Goal: Complete application form: Complete application form

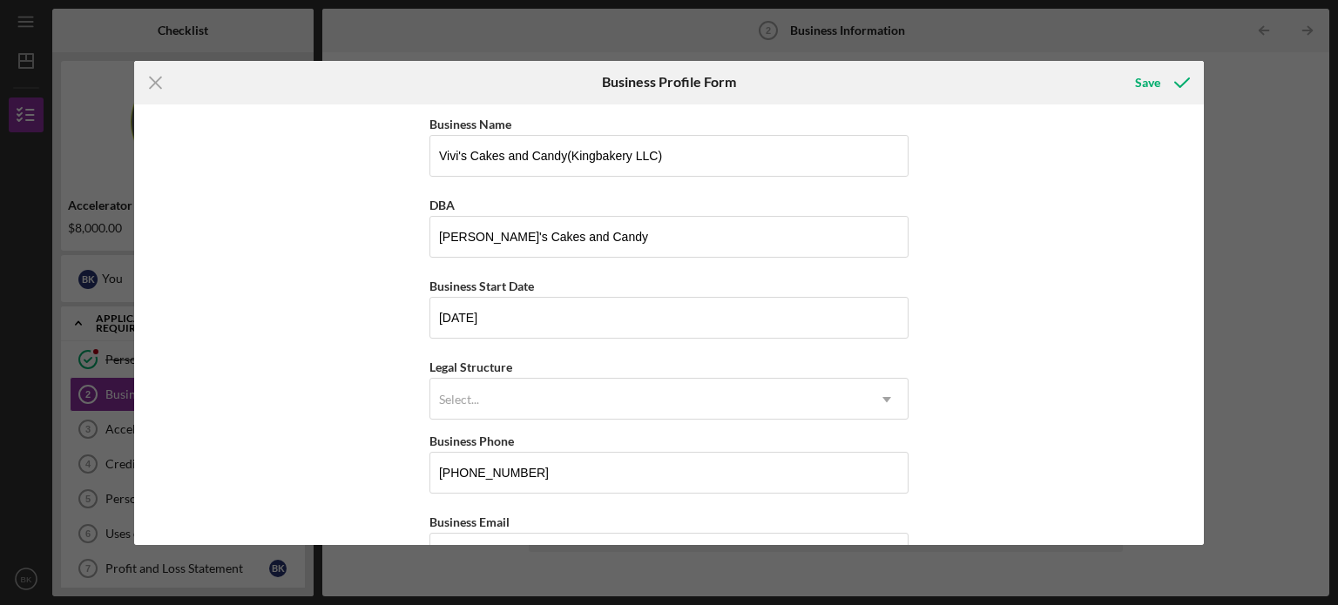
scroll to position [101, 0]
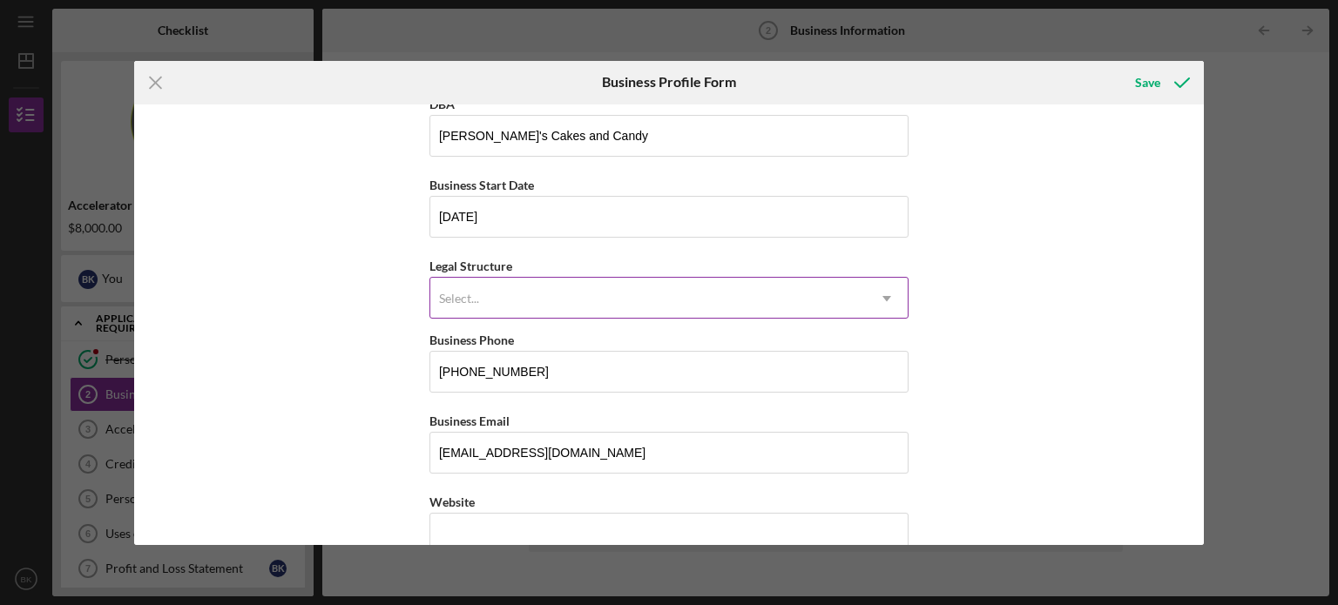
click at [885, 296] on icon "Icon/Dropdown Arrow" at bounding box center [887, 299] width 42 height 42
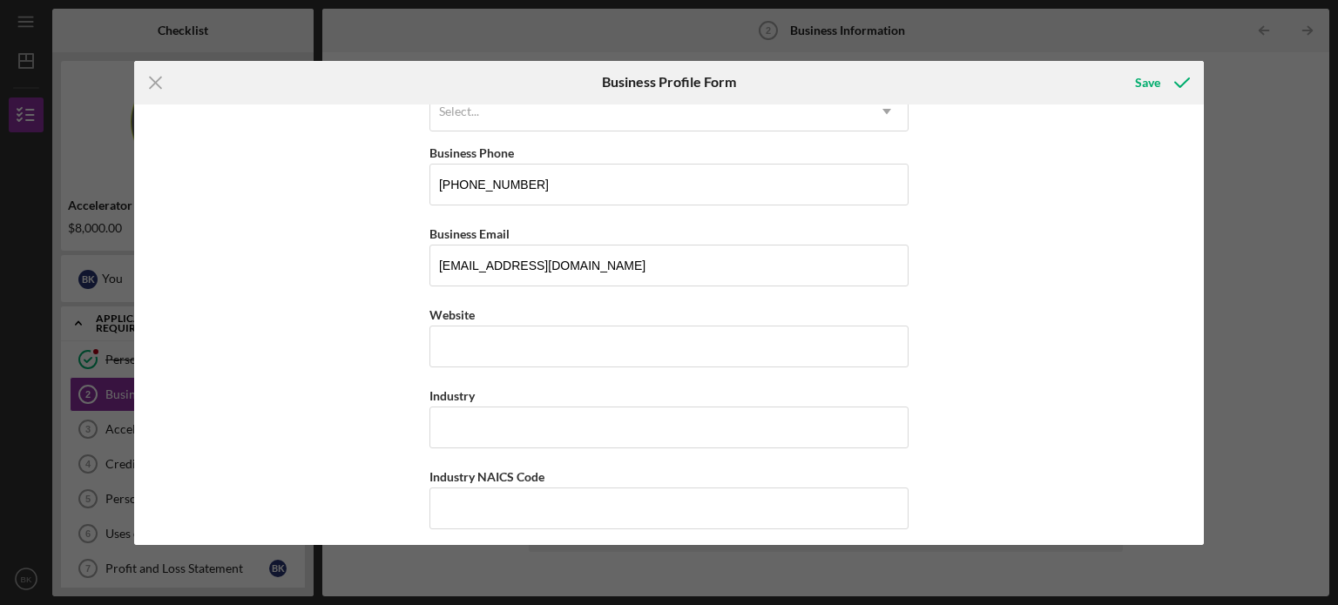
scroll to position [145, 0]
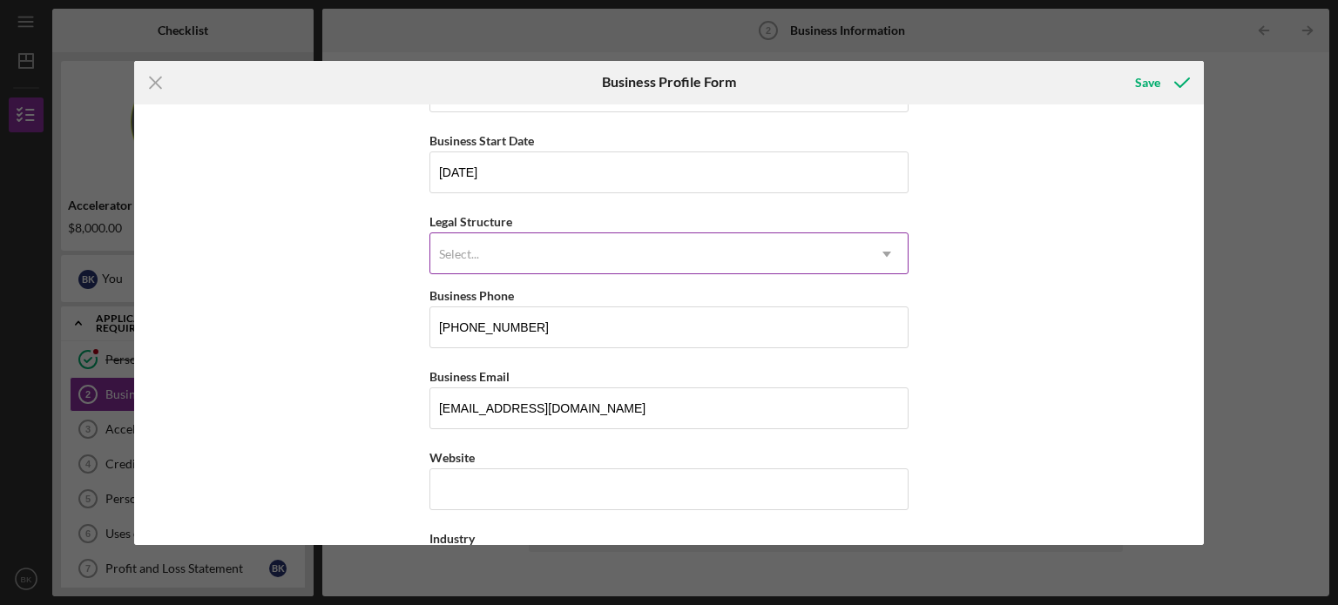
click at [886, 261] on icon "Icon/Dropdown Arrow" at bounding box center [887, 254] width 42 height 42
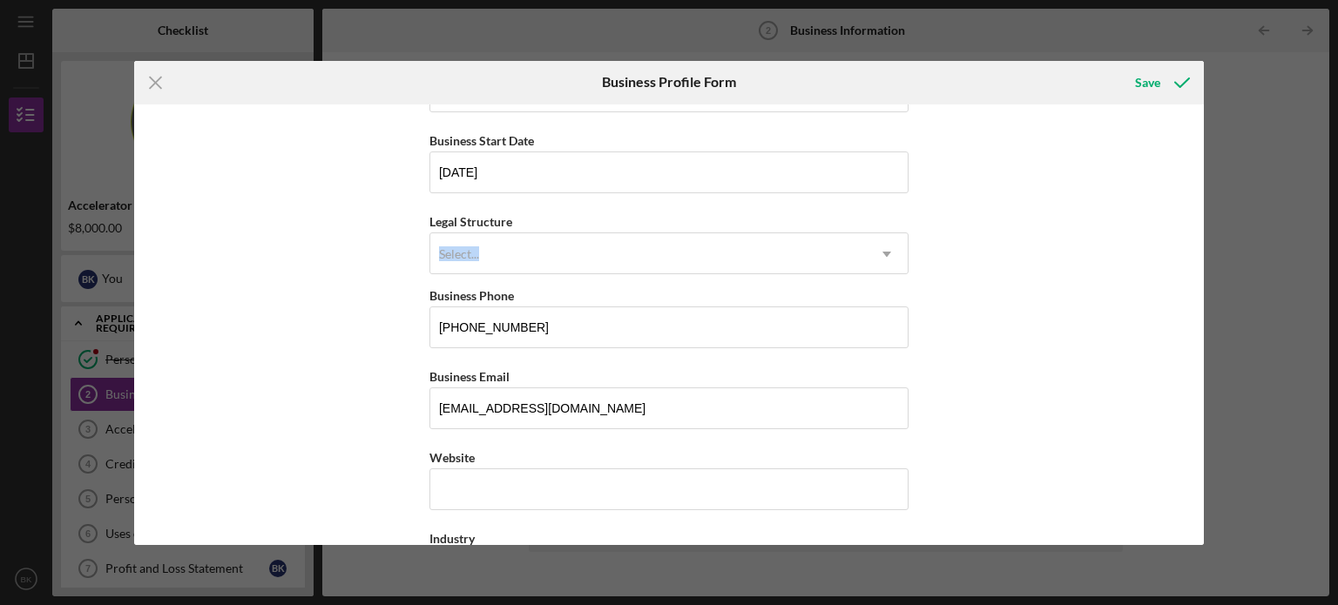
drag, startPoint x: 1204, startPoint y: 220, endPoint x: 1205, endPoint y: 234, distance: 14.0
click at [1205, 234] on div "Icon/Menu Close Business Profile Form Save Business Name [PERSON_NAME]'s Cakes …" at bounding box center [669, 302] width 1338 height 605
click at [1075, 244] on div "Business Name [PERSON_NAME]'s Cakes and Candy(Kingbakery LLC) DBA Vivi's Cakes …" at bounding box center [669, 325] width 1070 height 441
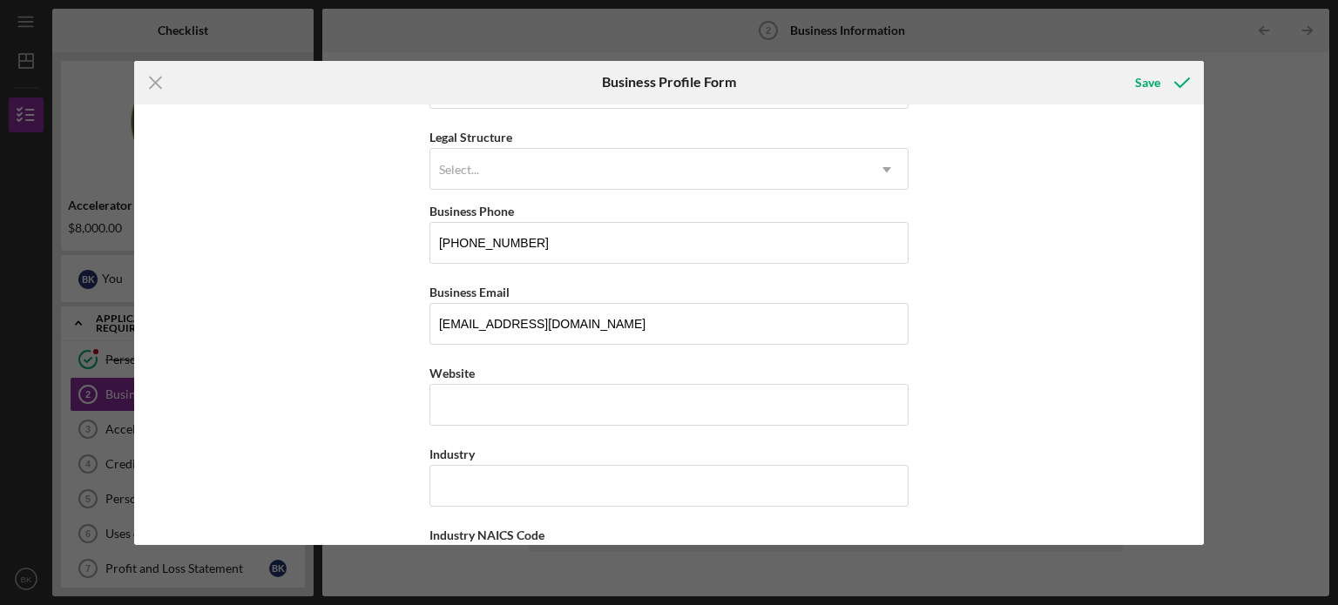
scroll to position [240, 0]
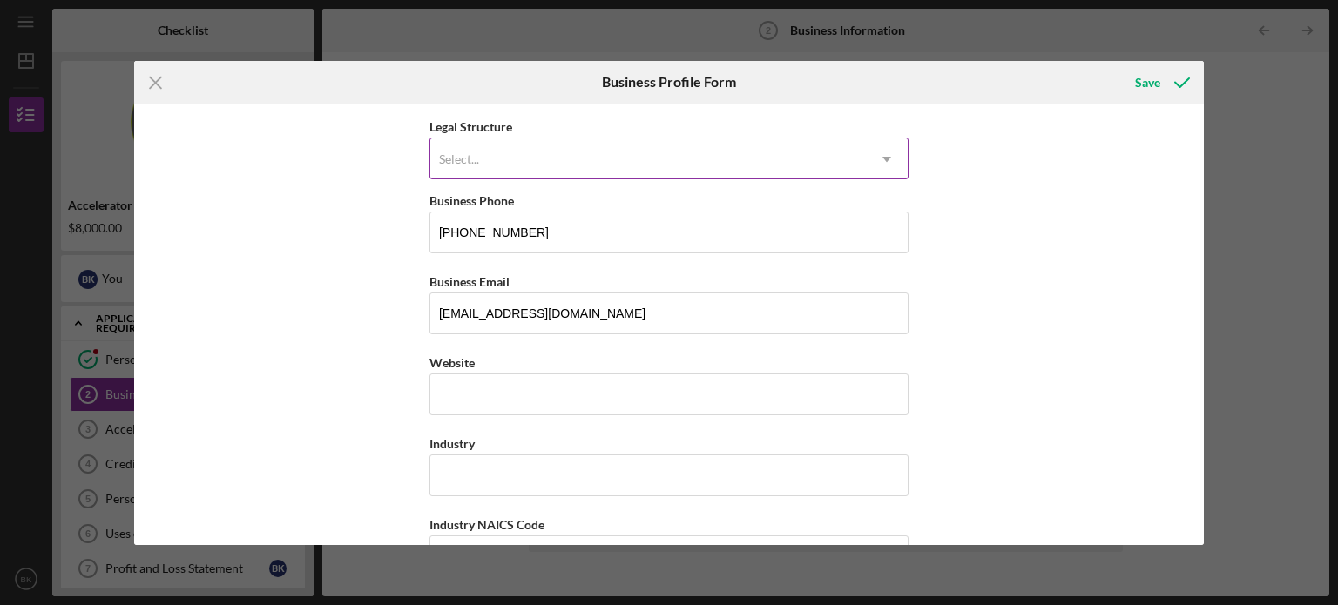
click at [878, 160] on icon "Icon/Dropdown Arrow" at bounding box center [887, 159] width 42 height 42
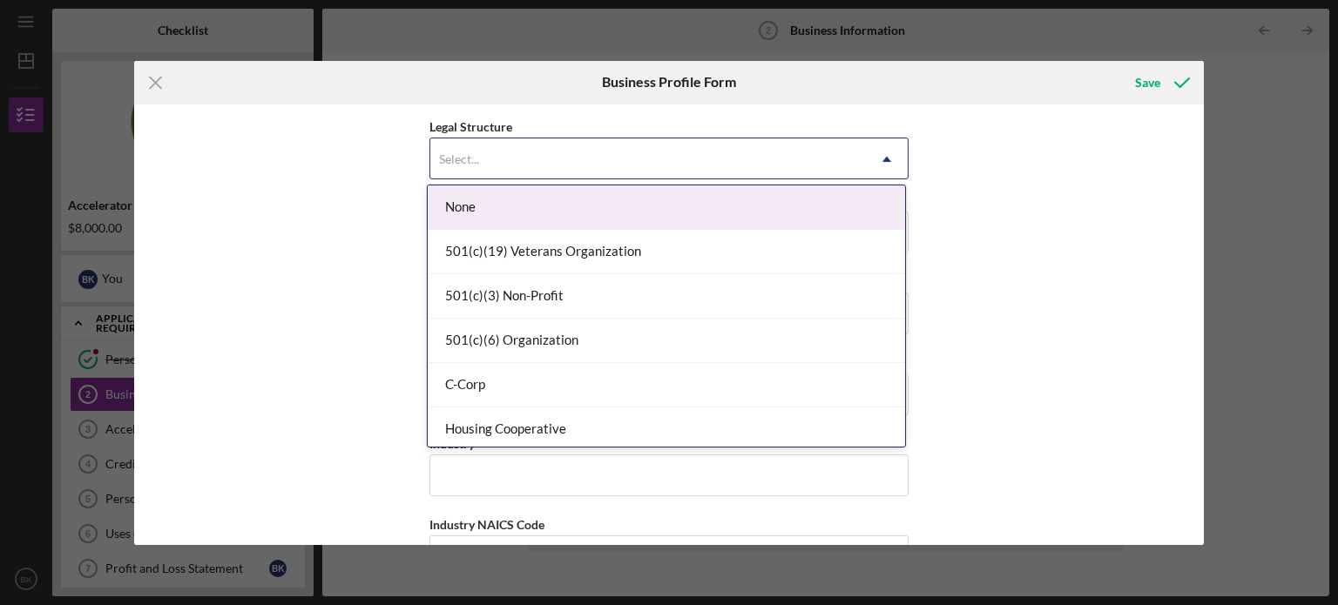
click at [530, 165] on div "Select..." at bounding box center [647, 159] width 435 height 40
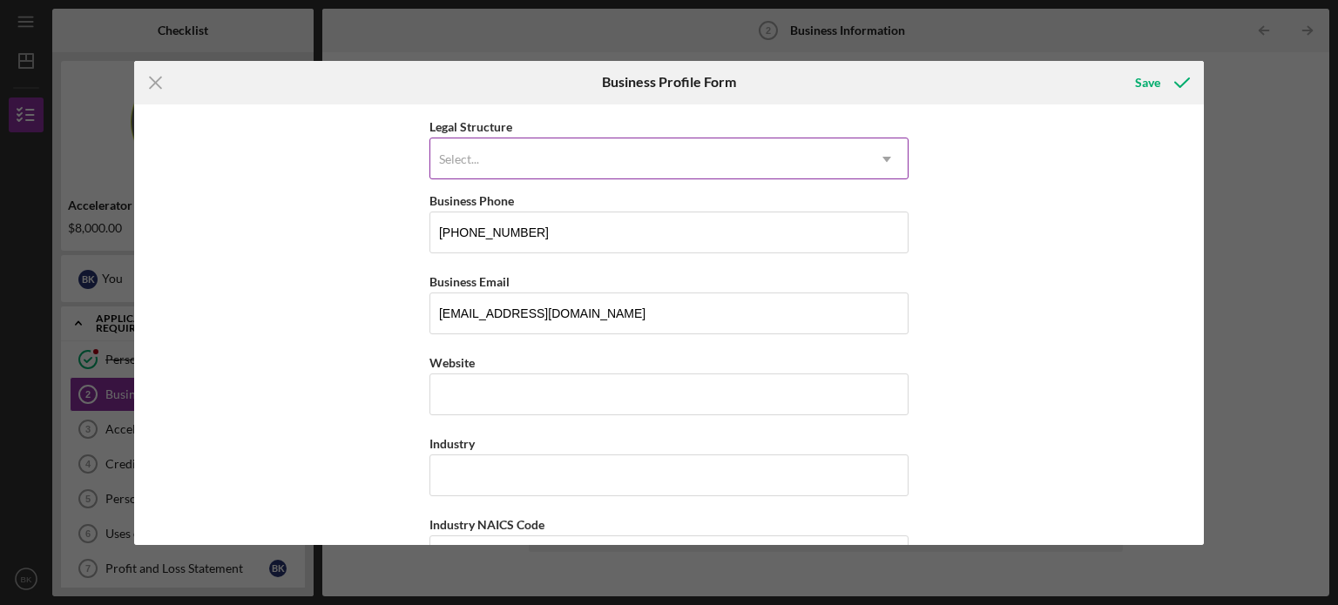
click at [472, 152] on div "Select..." at bounding box center [459, 159] width 40 height 14
click at [885, 161] on icon "Icon/Dropdown Arrow" at bounding box center [887, 159] width 42 height 42
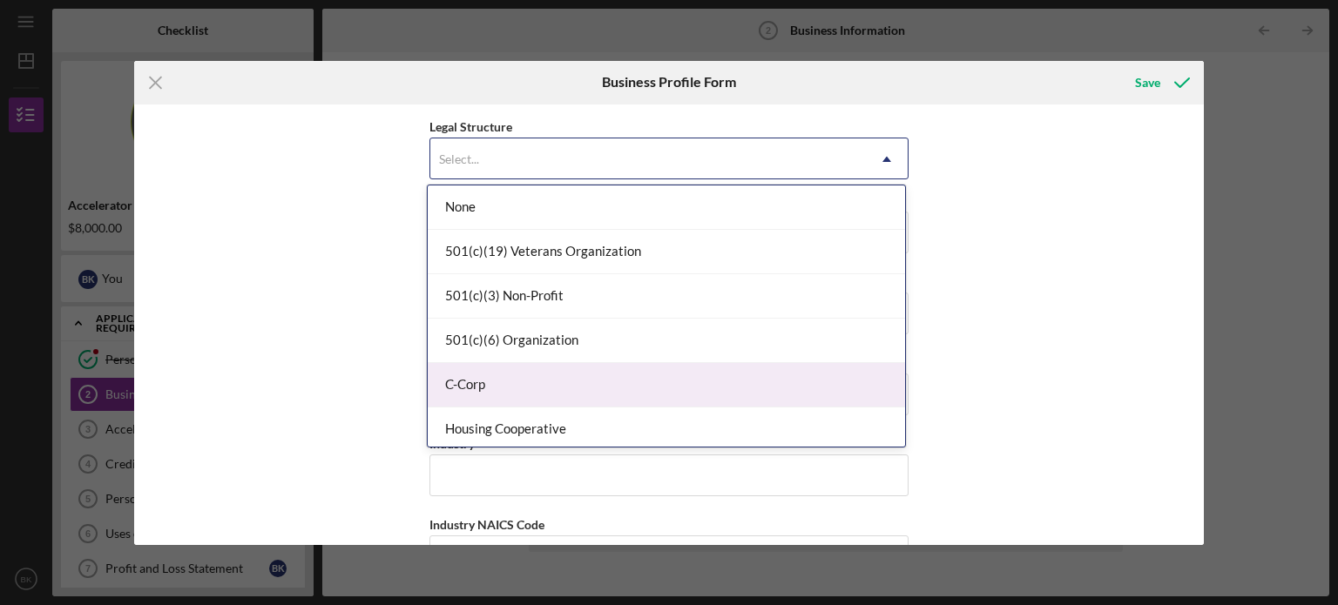
click at [570, 395] on div "C-Corp" at bounding box center [666, 385] width 477 height 44
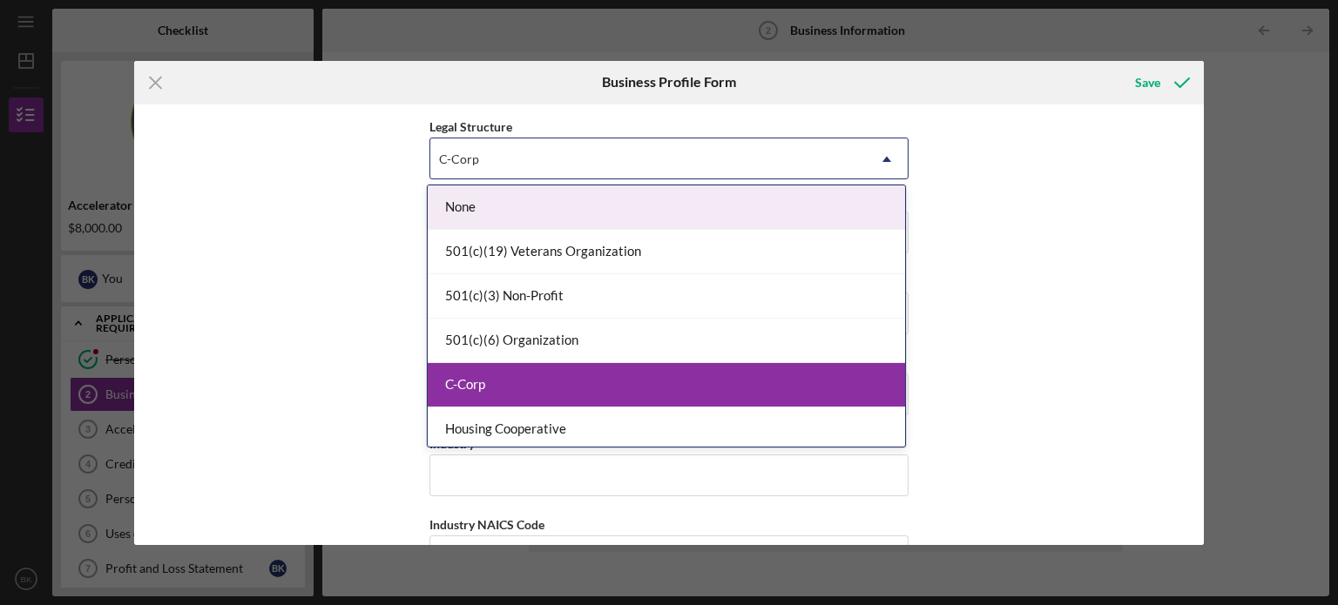
click at [881, 151] on icon "Icon/Dropdown Arrow" at bounding box center [887, 159] width 42 height 42
click at [888, 165] on icon "Icon/Dropdown Arrow" at bounding box center [887, 159] width 42 height 42
click at [727, 199] on div "None" at bounding box center [666, 208] width 477 height 44
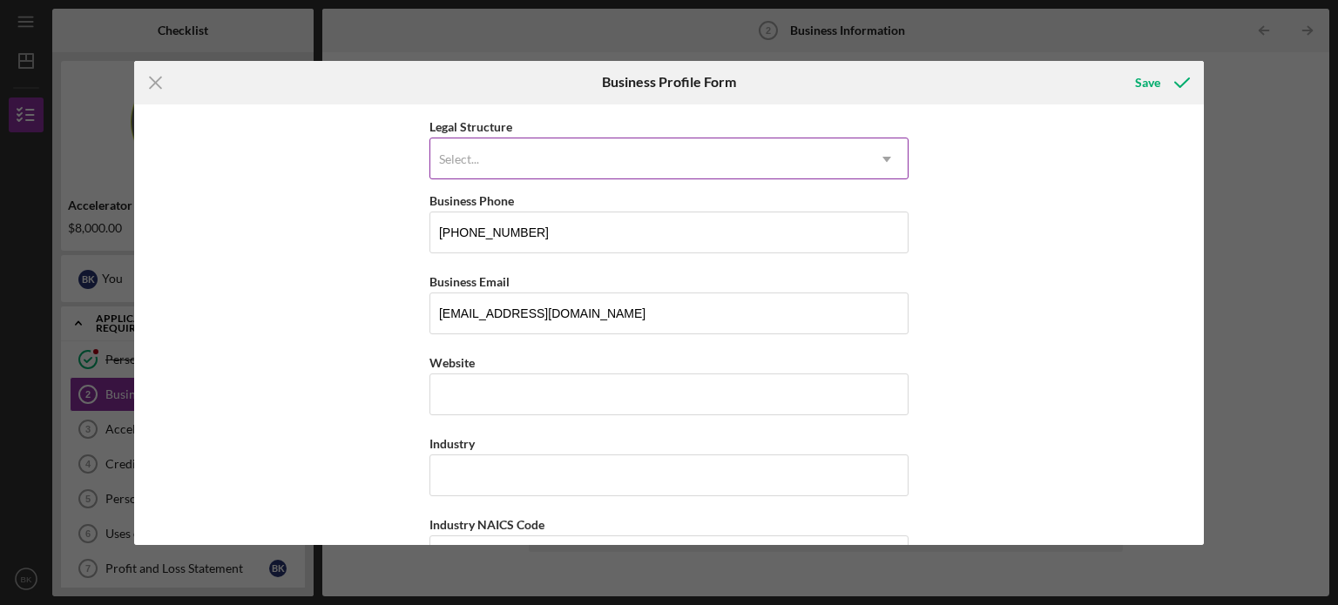
click at [705, 152] on div "Select..." at bounding box center [647, 159] width 435 height 40
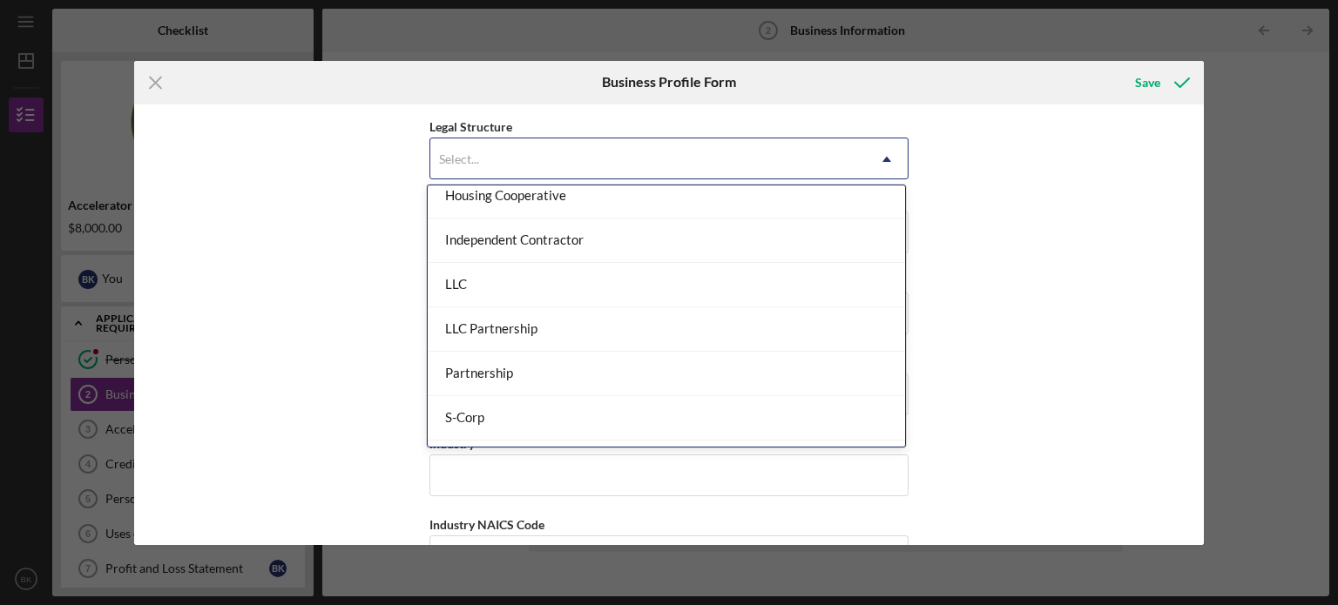
scroll to position [237, 0]
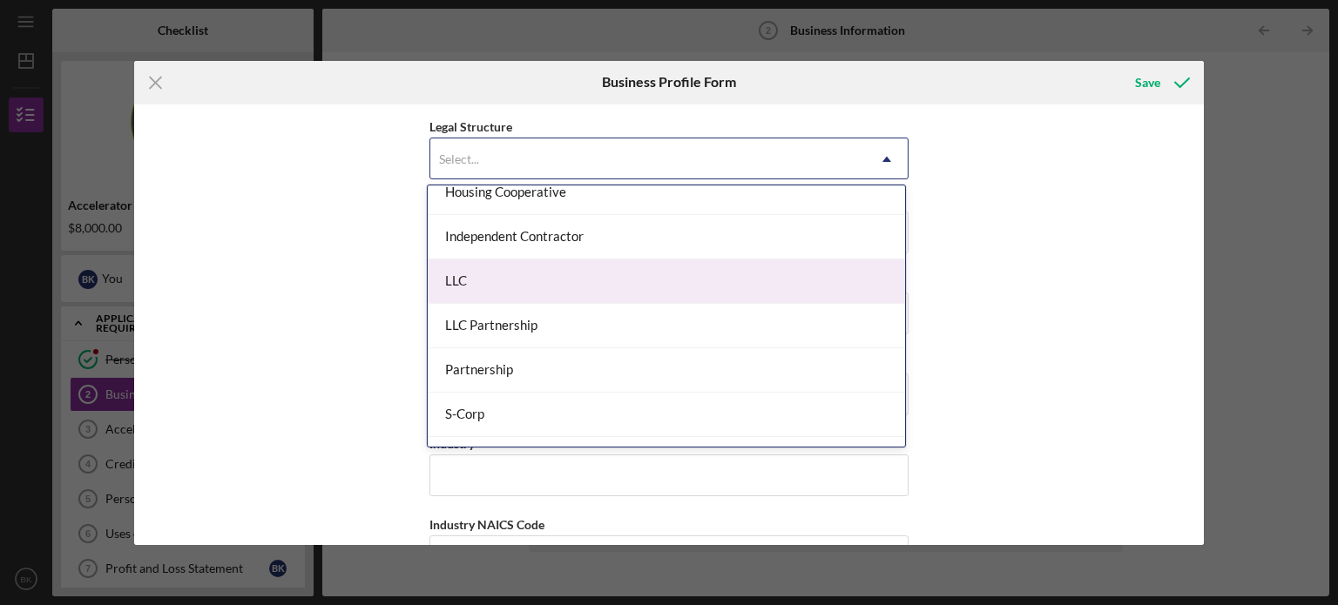
click at [552, 288] on div "LLC" at bounding box center [666, 282] width 477 height 44
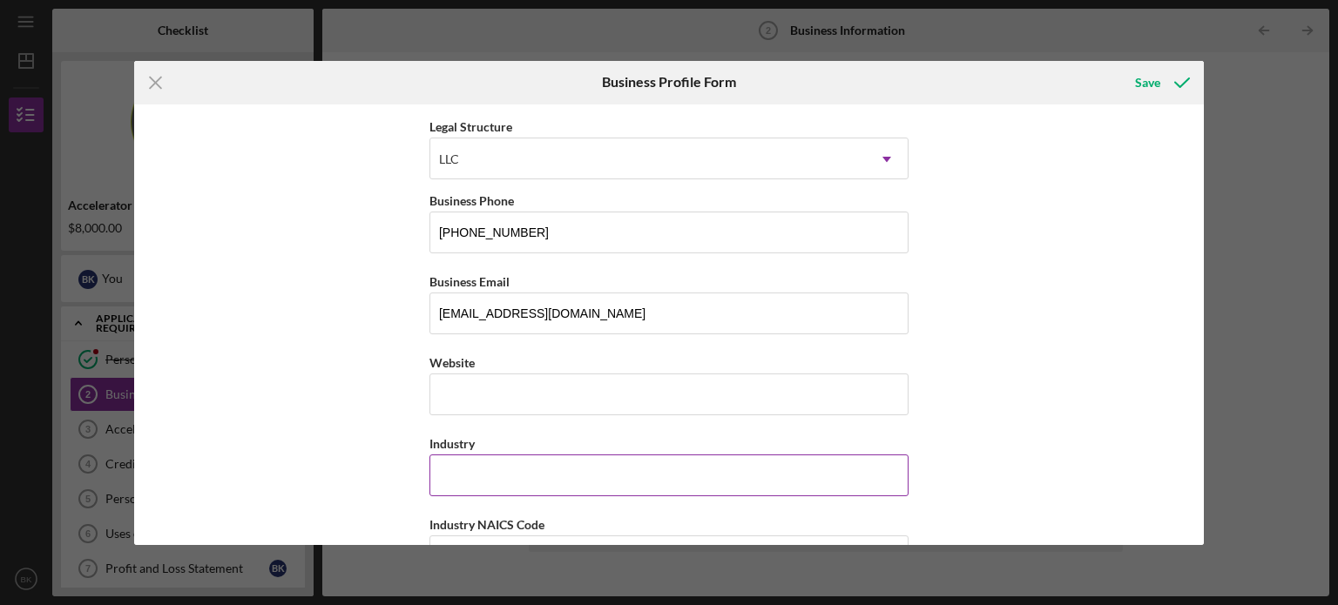
click at [570, 465] on input "Industry" at bounding box center [668, 476] width 479 height 42
type input "Baking"
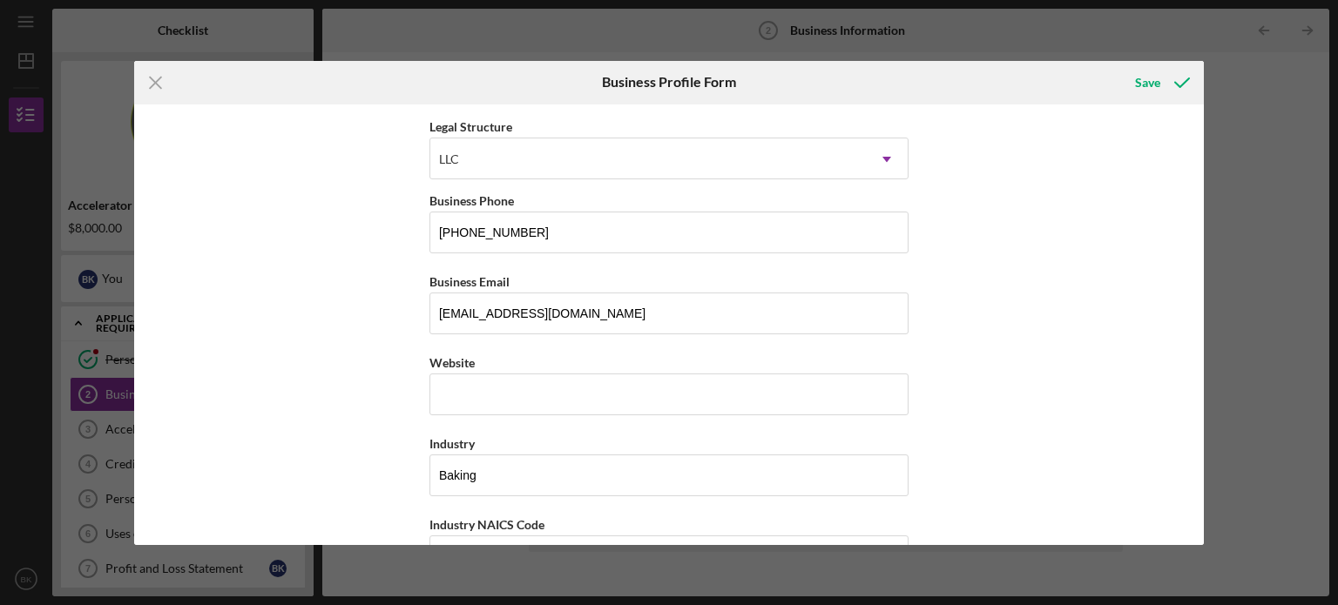
click at [1056, 361] on div "Business Name [PERSON_NAME]'s Cakes and Candy(Kingbakery LLC) DBA Vivi's Cakes …" at bounding box center [669, 325] width 1070 height 441
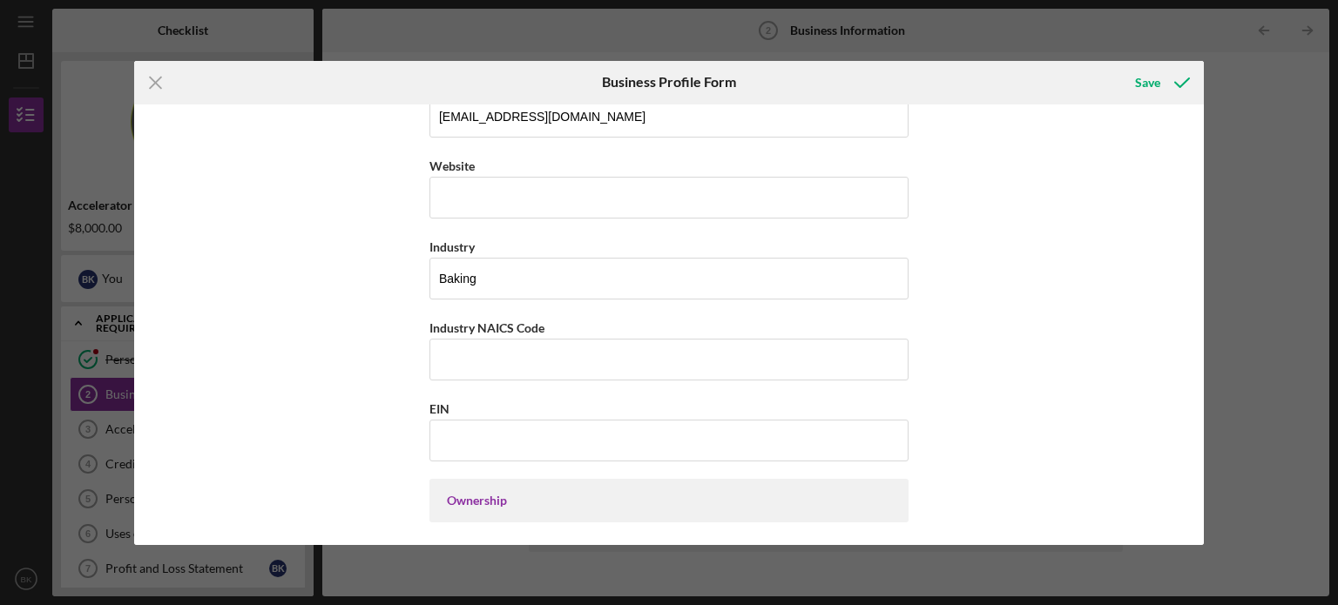
scroll to position [440, 0]
click at [556, 357] on input "Industry NAICS Code" at bounding box center [668, 357] width 479 height 42
type input "311811"
click at [292, 435] on div "Business Name [PERSON_NAME]'s Cakes and Candy(Kingbakery LLC) DBA Vivi's Cakes …" at bounding box center [669, 325] width 1070 height 441
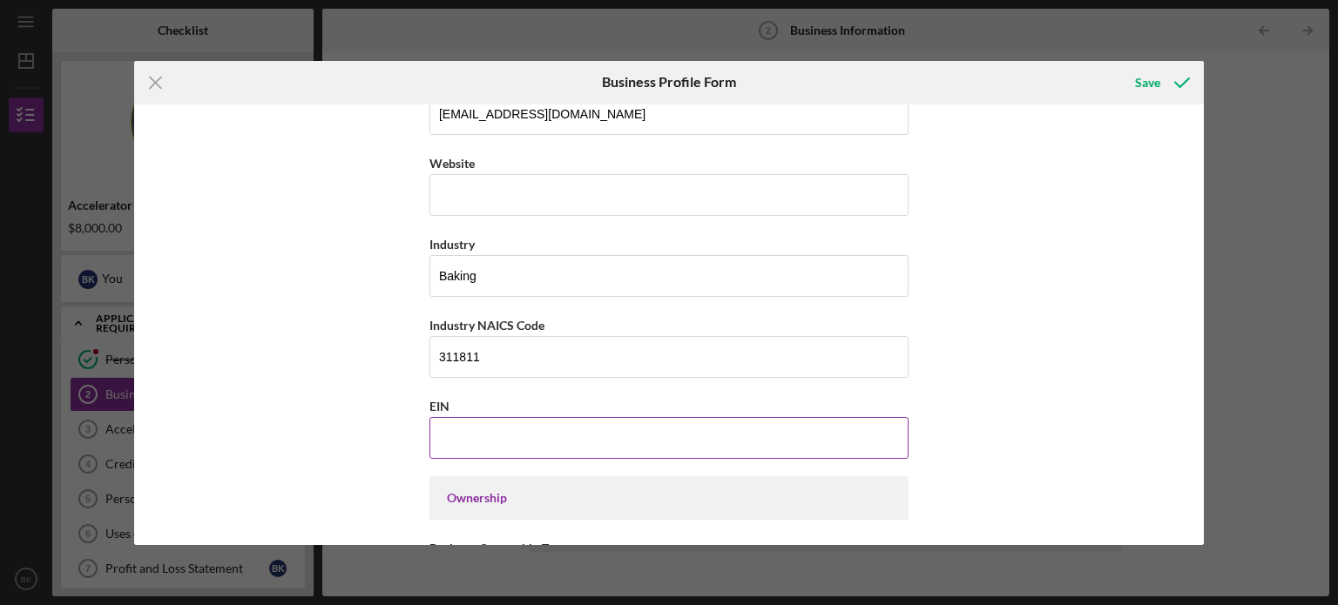
click at [516, 437] on input "EIN" at bounding box center [668, 438] width 479 height 42
type input "[US_EMPLOYER_IDENTIFICATION_NUMBER]"
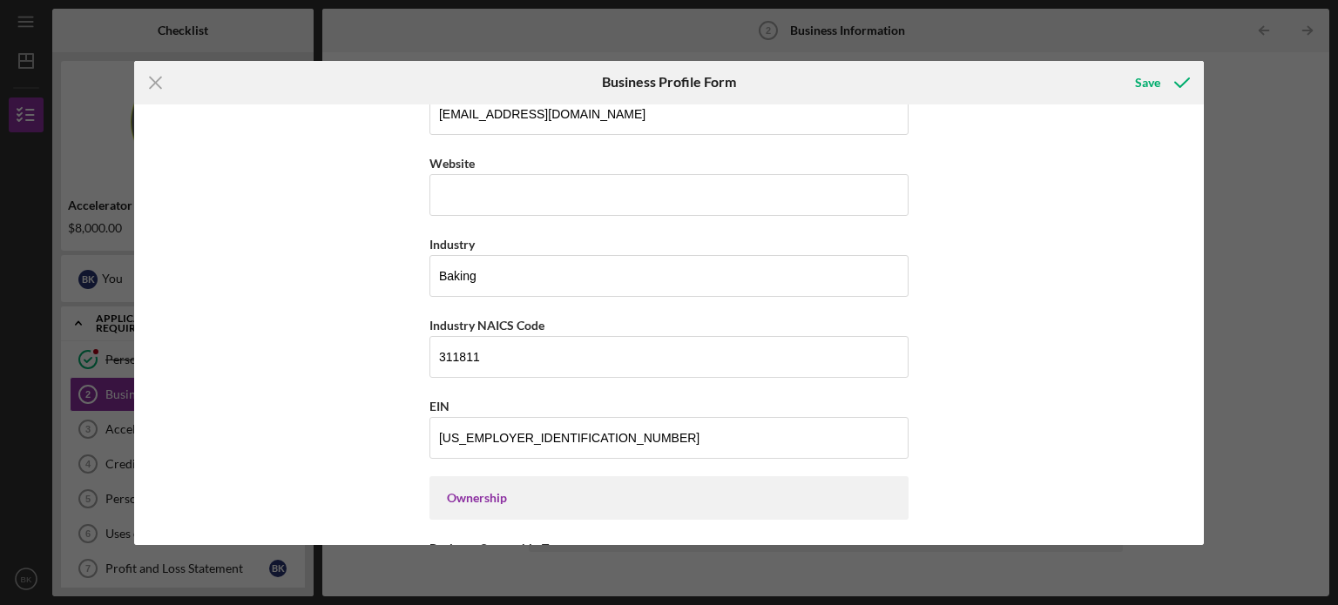
click at [328, 438] on div "Business Name [PERSON_NAME]'s Cakes and Candy(Kingbakery LLC) DBA Vivi's Cakes …" at bounding box center [669, 325] width 1070 height 441
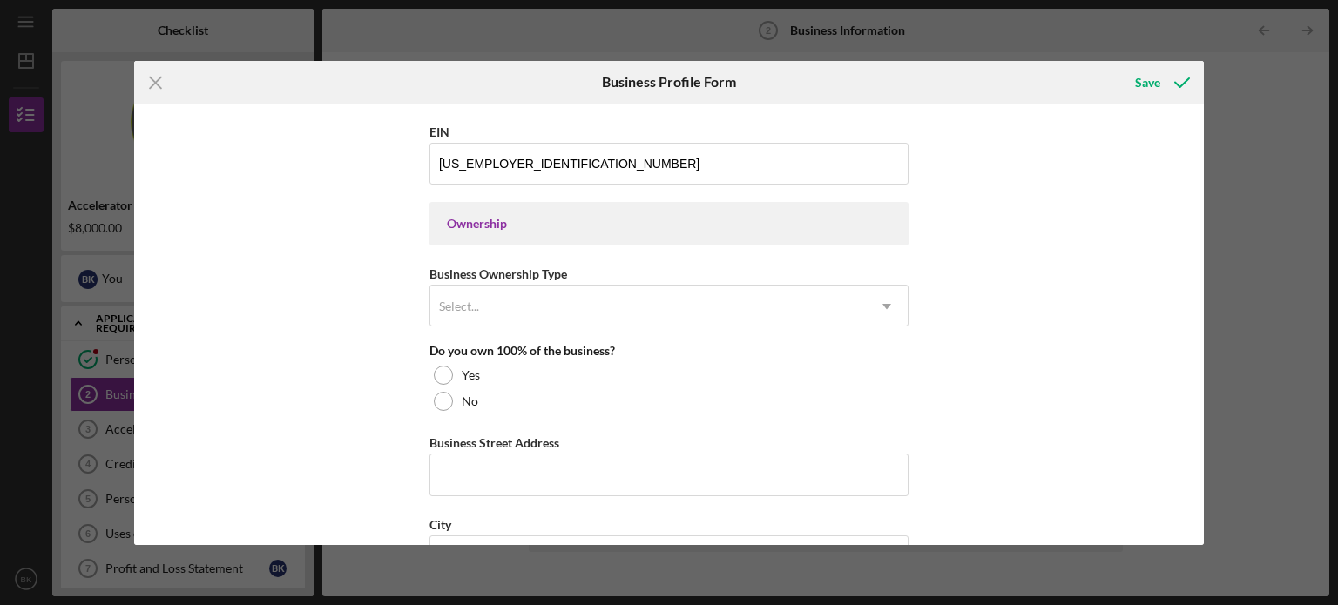
scroll to position [723, 0]
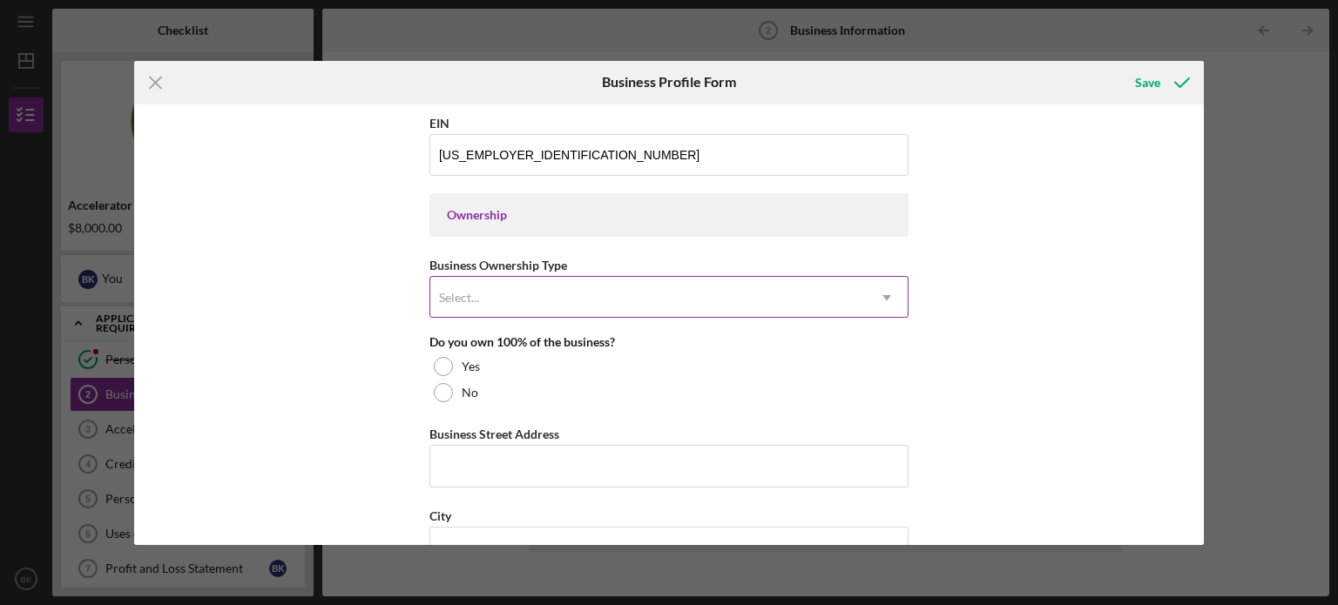
click at [872, 296] on icon "Icon/Dropdown Arrow" at bounding box center [887, 298] width 42 height 42
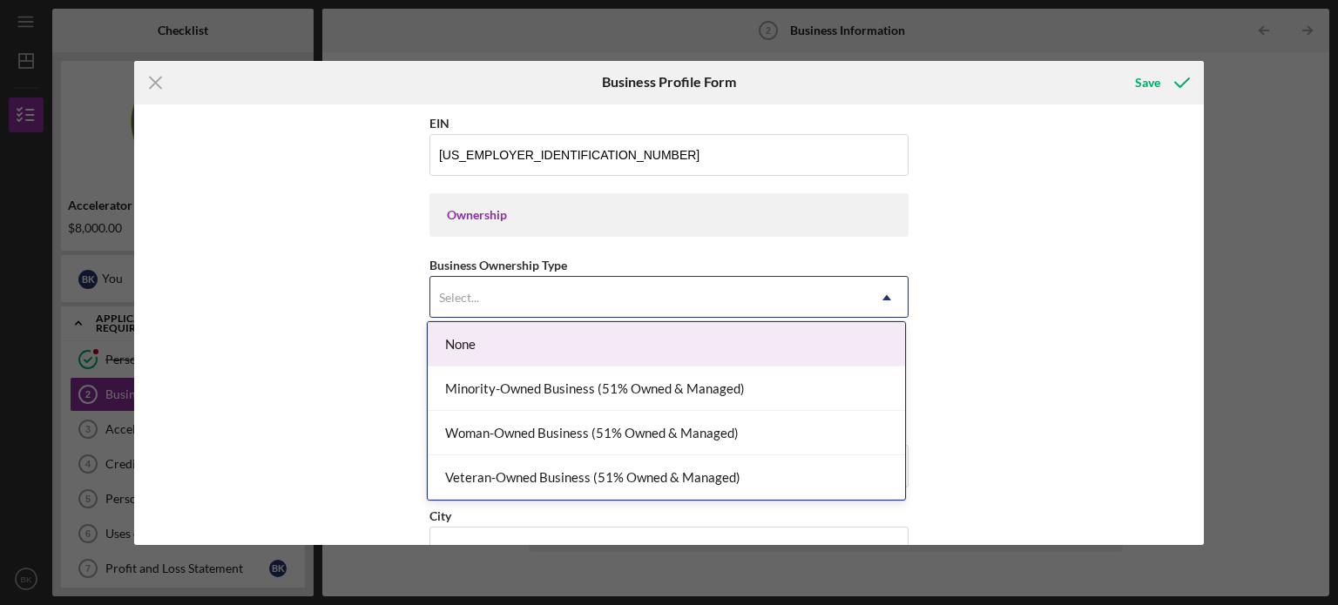
click at [678, 341] on div "None" at bounding box center [666, 344] width 477 height 44
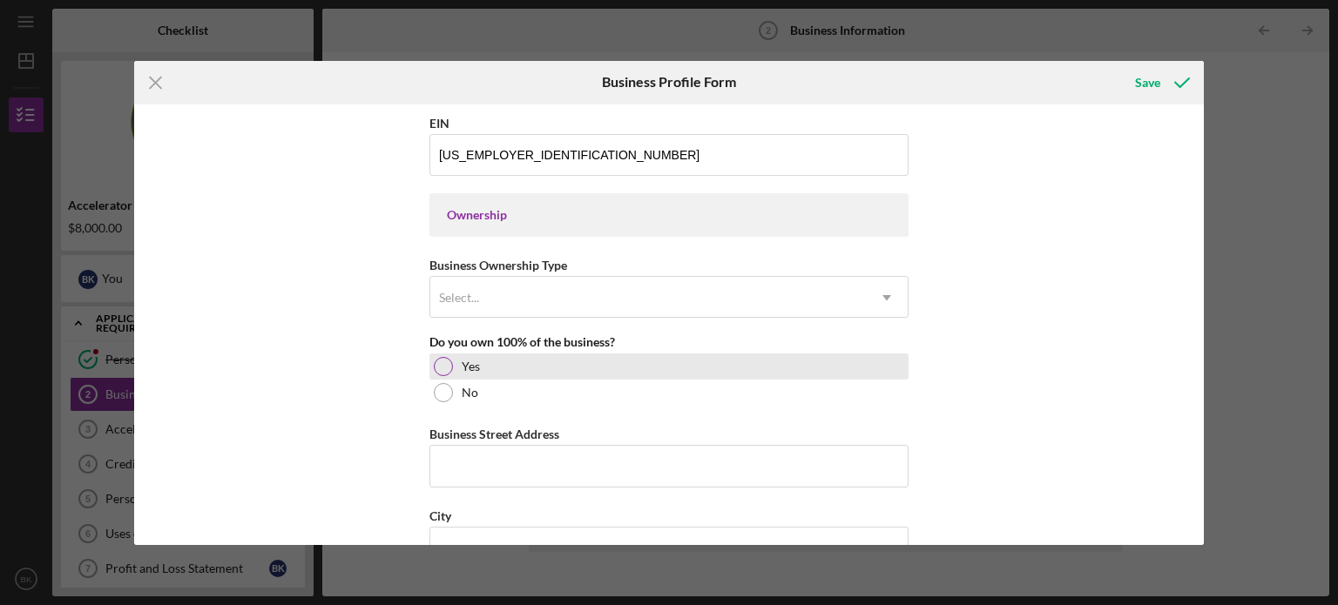
click at [446, 363] on div at bounding box center [443, 366] width 19 height 19
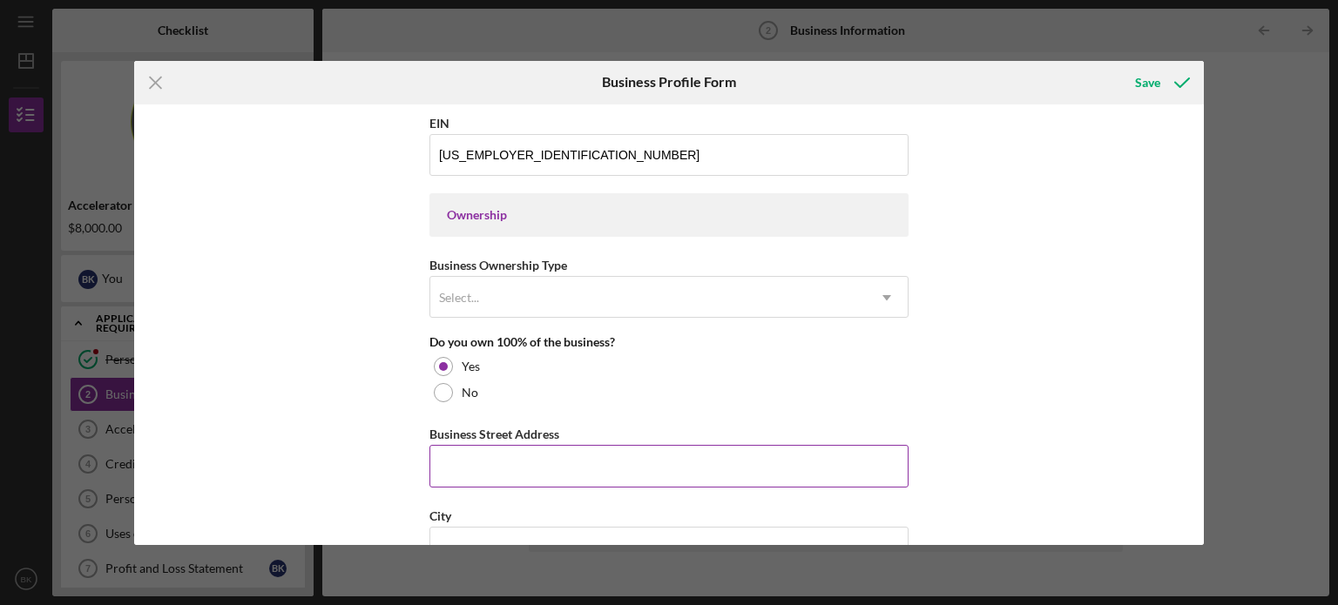
click at [486, 457] on input "Business Street Address" at bounding box center [668, 466] width 479 height 42
type input "[STREET_ADDRESS]"
type input "[GEOGRAPHIC_DATA]"
type input "[US_STATE]"
type input "22902"
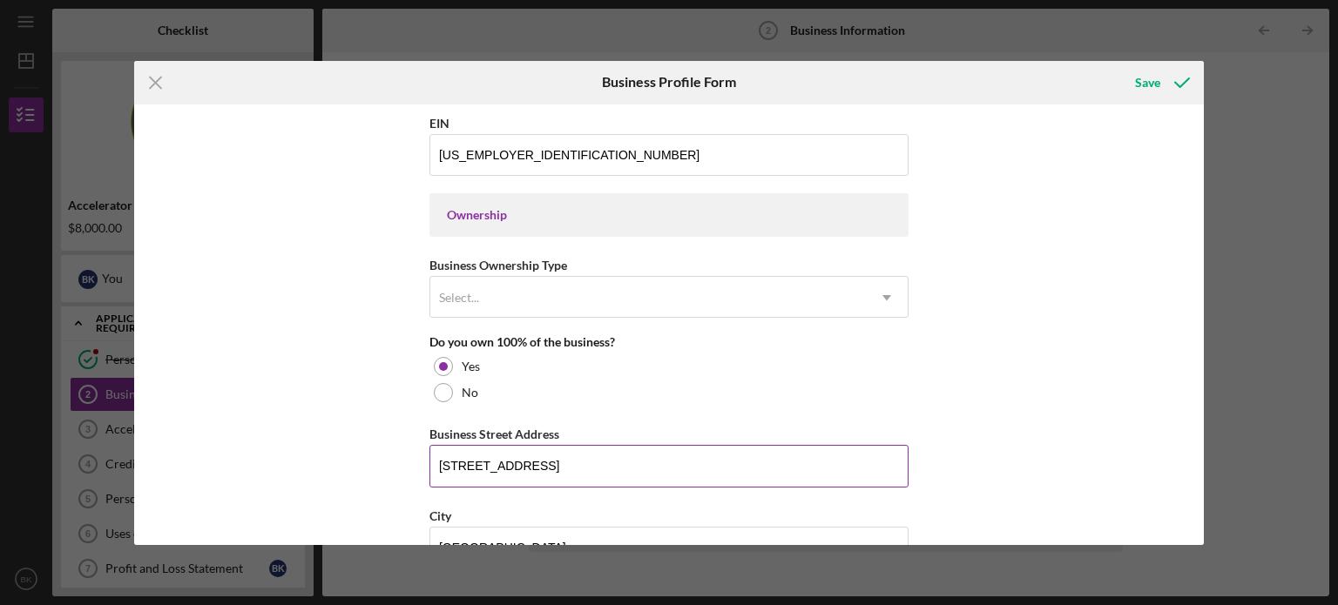
type input "[US_STATE]"
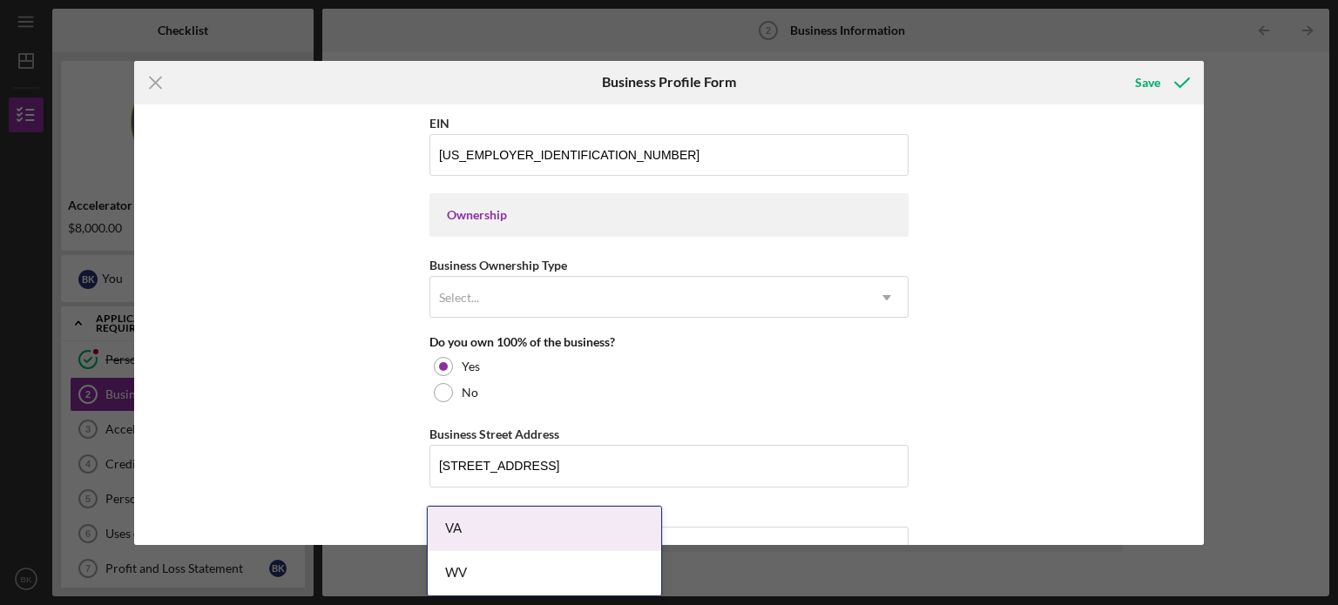
click at [275, 388] on div "Business Name [PERSON_NAME]'s Cakes and Candy(Kingbakery LLC) DBA Vivi's Cakes …" at bounding box center [669, 325] width 1070 height 441
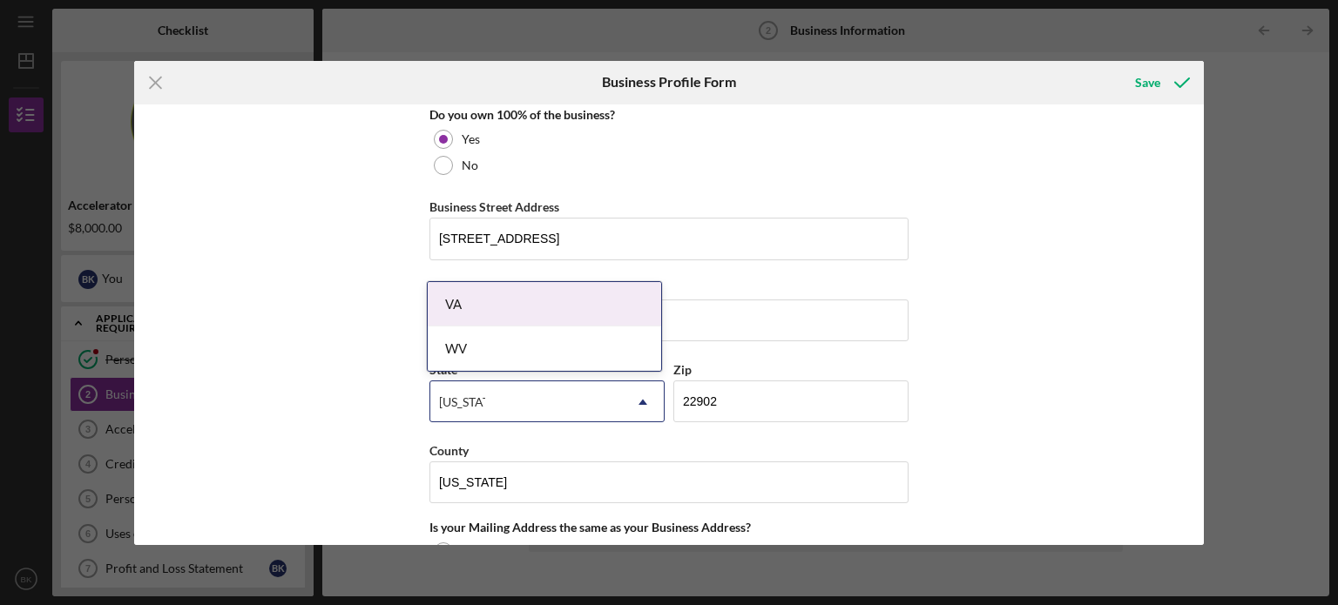
scroll to position [953, 0]
click at [474, 299] on div "VA" at bounding box center [544, 299] width 233 height 44
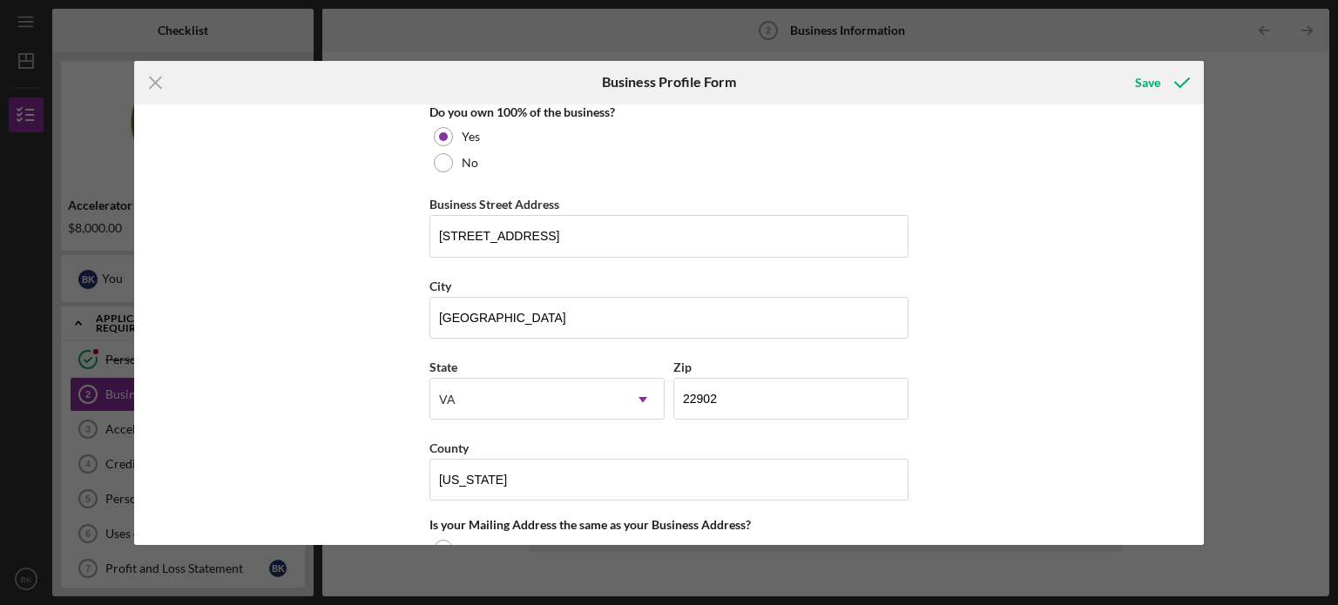
click at [1197, 409] on div "Business Name [PERSON_NAME]'s Cakes and Candy(Kingbakery LLC) DBA Vivi's Cakes …" at bounding box center [669, 325] width 1070 height 441
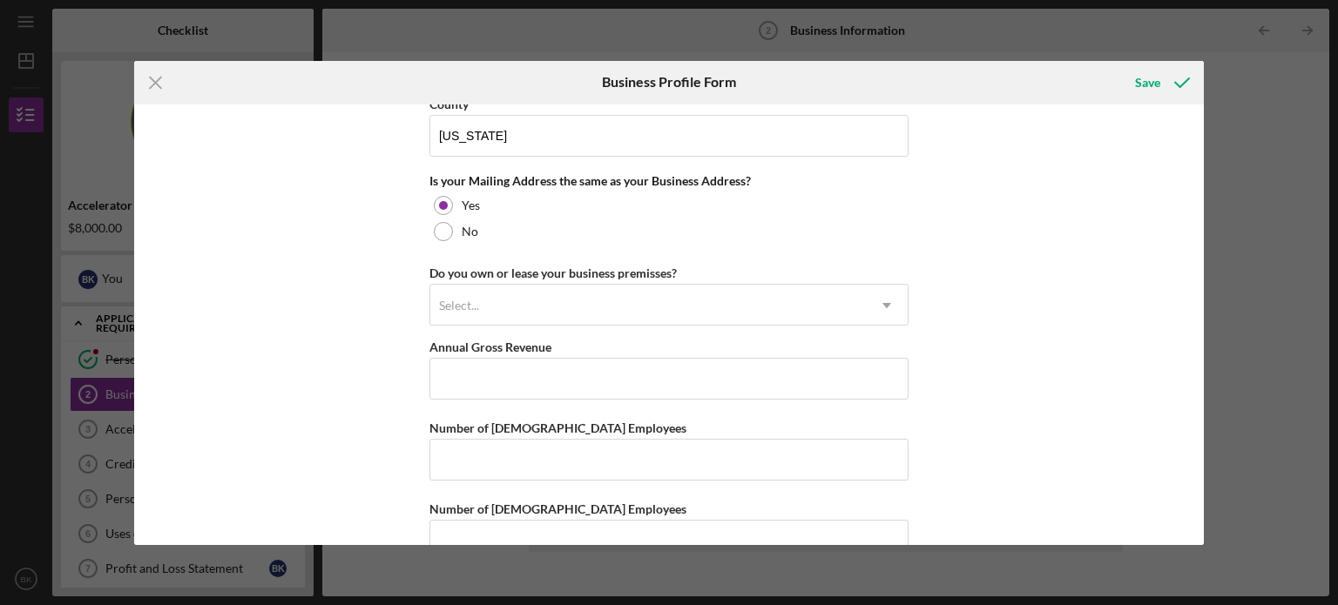
scroll to position [1306, 0]
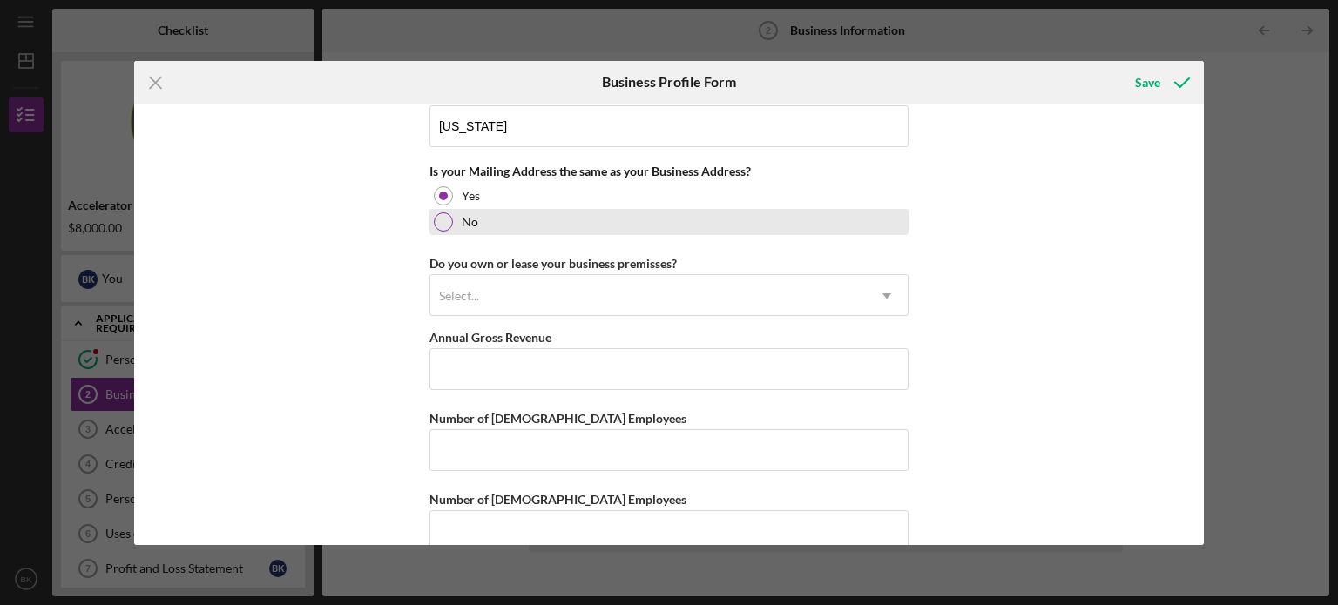
click at [439, 219] on div at bounding box center [443, 222] width 19 height 19
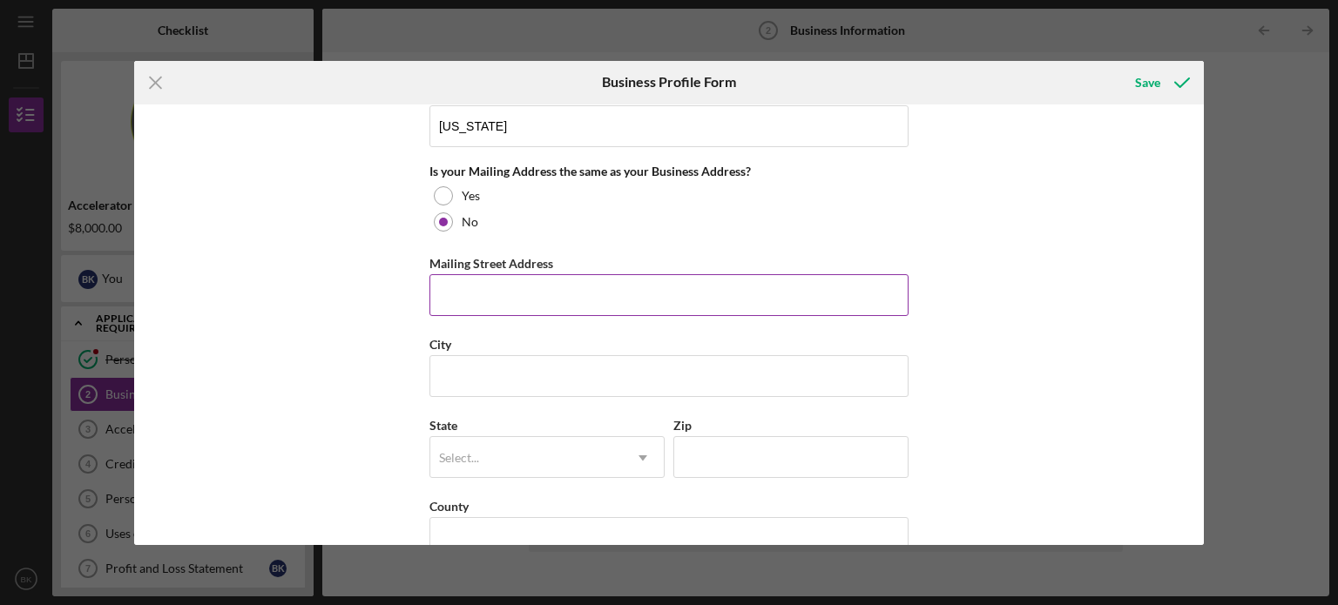
click at [469, 298] on input "Mailing Street Address" at bounding box center [668, 295] width 479 height 42
type input "[STREET_ADDRESS]"
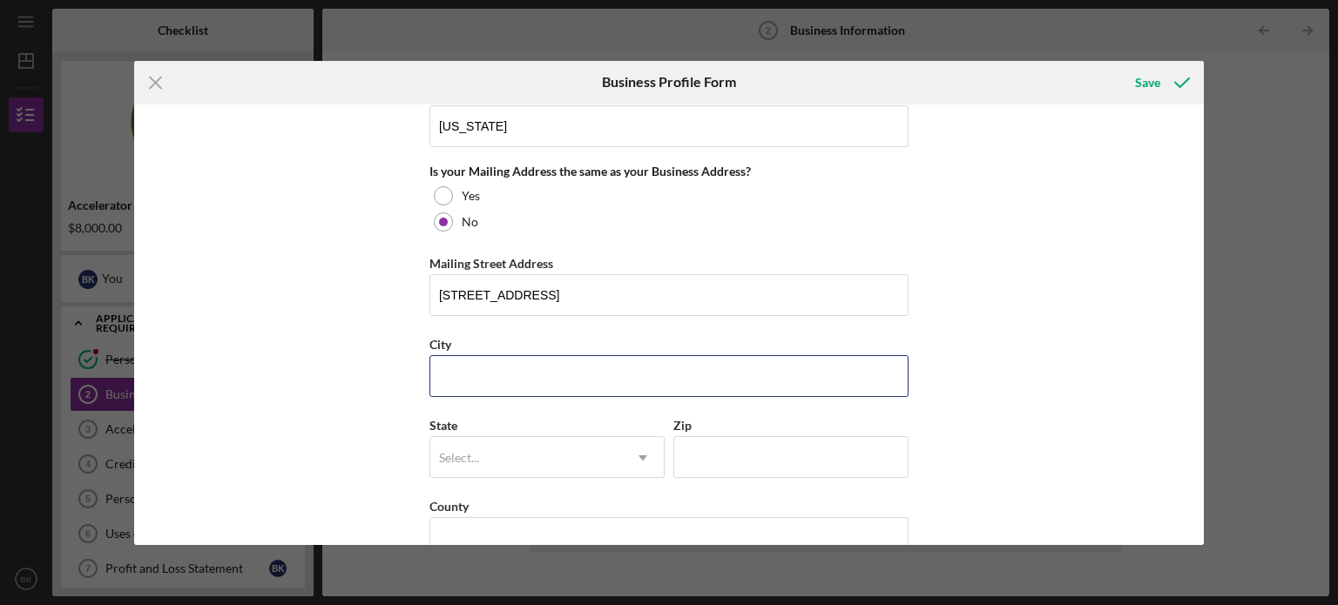
type input "[GEOGRAPHIC_DATA]"
type input "VA"
type input "22902"
type input "VA"
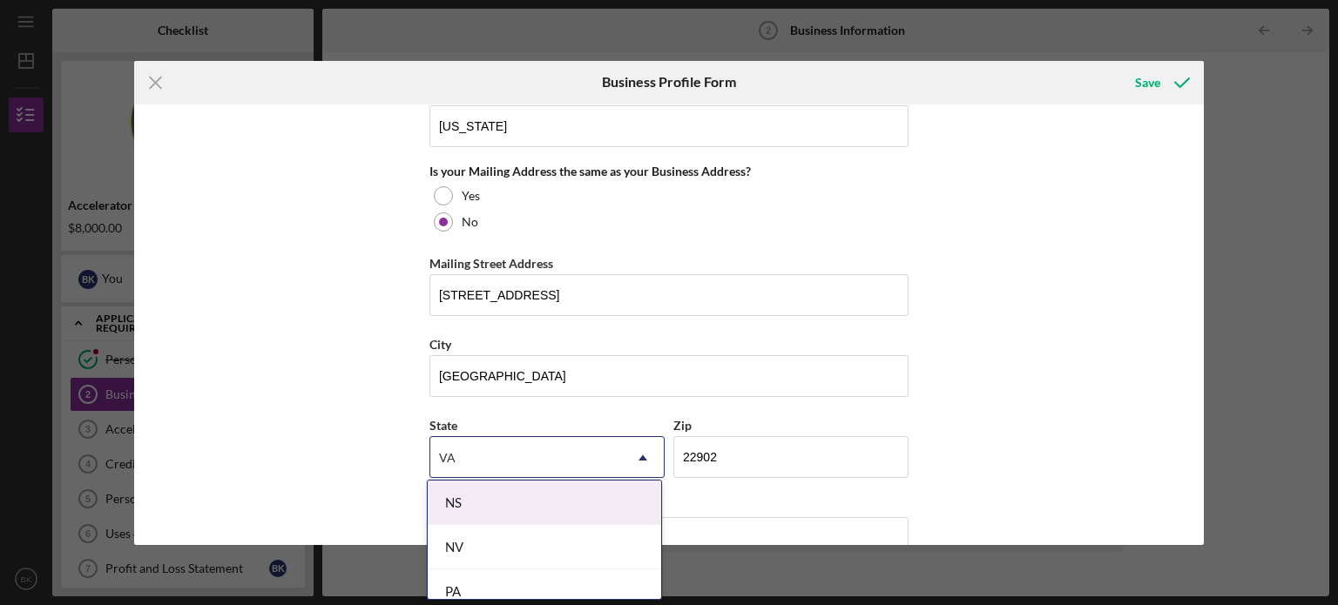
click at [475, 452] on div "VA" at bounding box center [526, 458] width 192 height 40
click at [1070, 467] on div "Business Name [PERSON_NAME]'s Cakes and Candy(Kingbakery LLC) DBA Vivi's Cakes …" at bounding box center [669, 325] width 1070 height 441
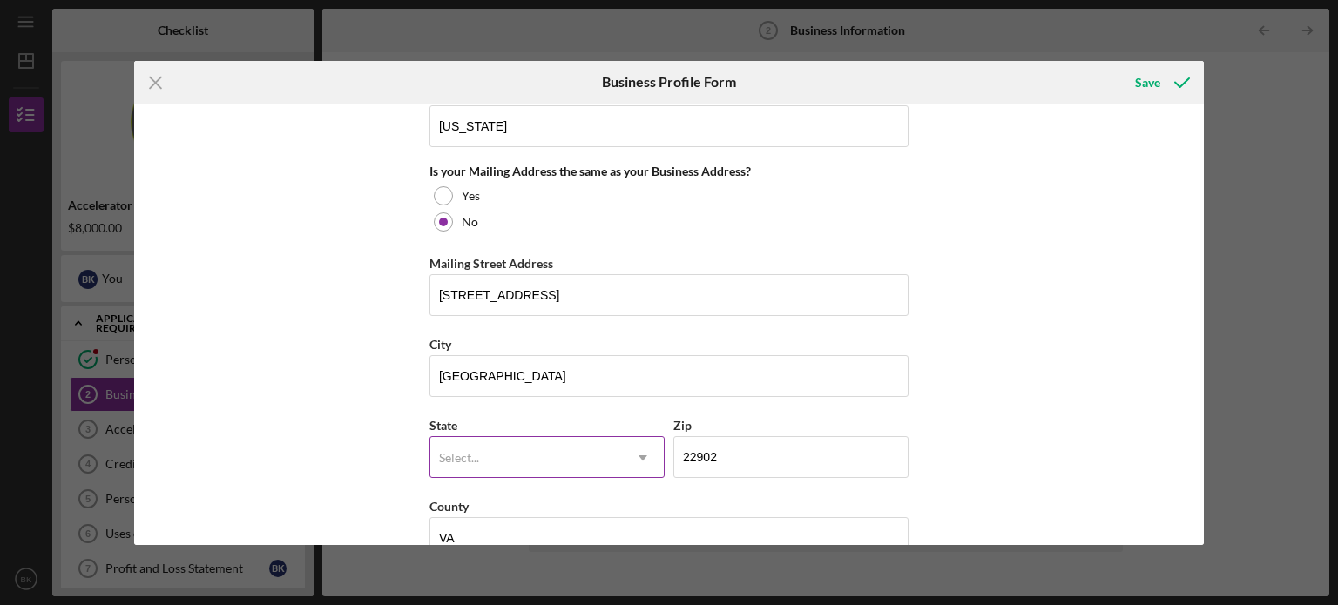
click at [568, 454] on div "Select..." at bounding box center [526, 458] width 192 height 40
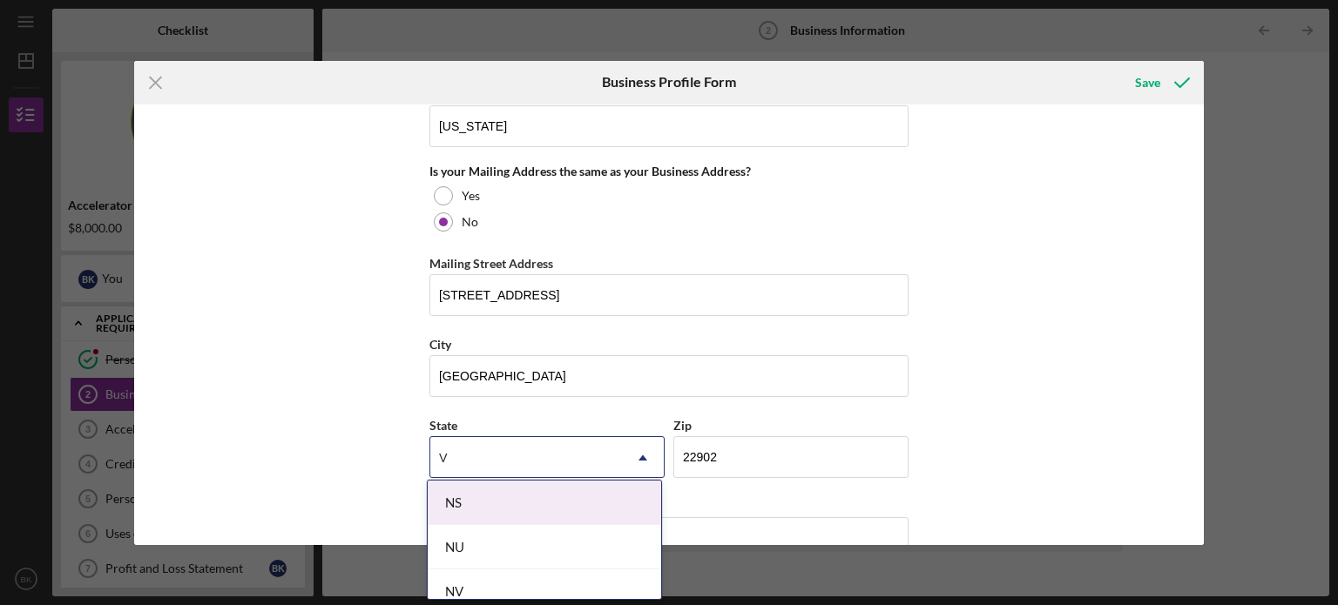
type input "VA"
click at [353, 471] on div "Business Name [PERSON_NAME]'s Cakes and Candy(Kingbakery LLC) DBA Vivi's Cakes …" at bounding box center [669, 325] width 1070 height 441
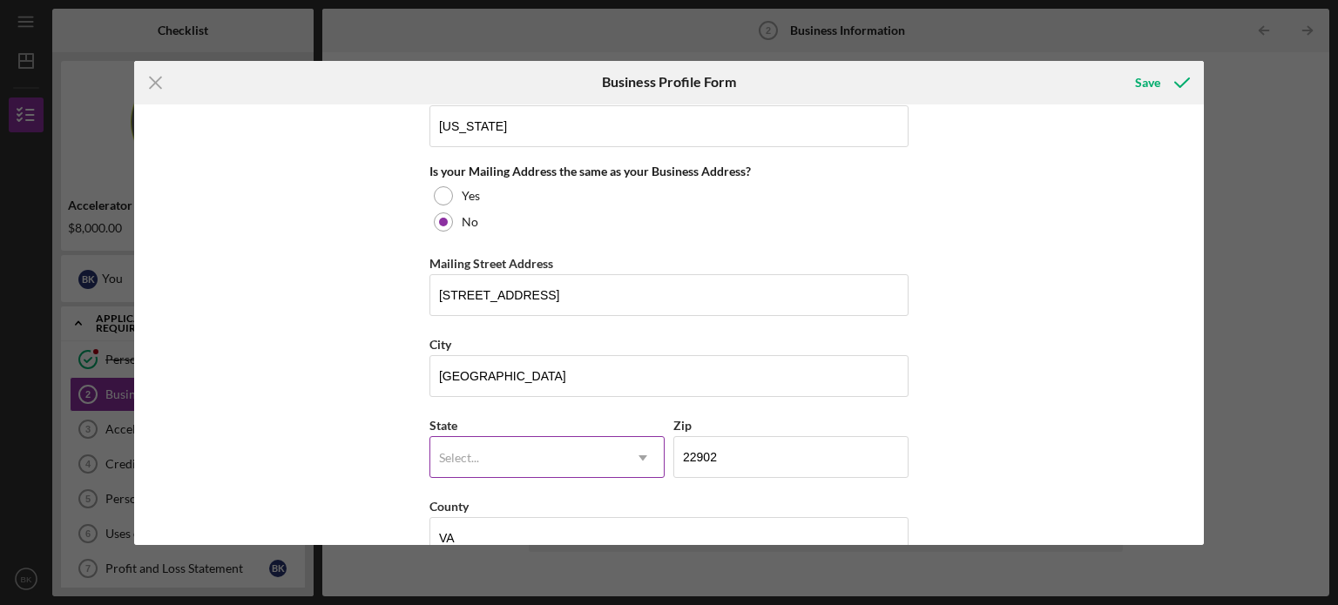
click at [500, 456] on div "Select..." at bounding box center [526, 458] width 192 height 40
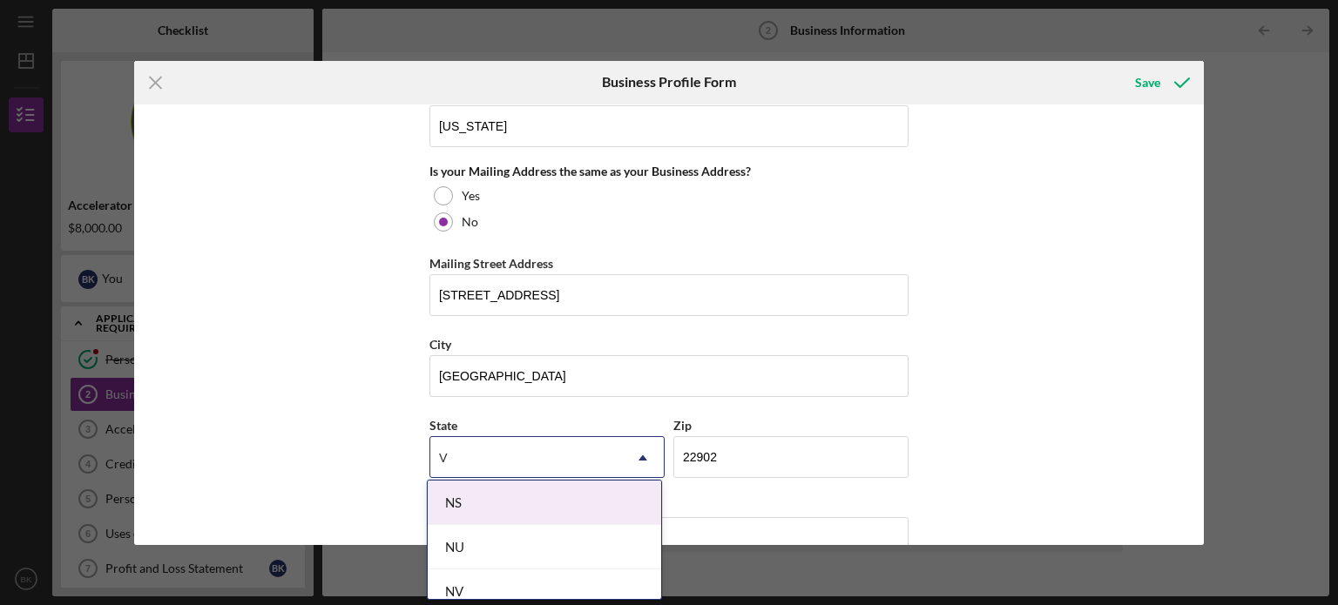
type input "VA"
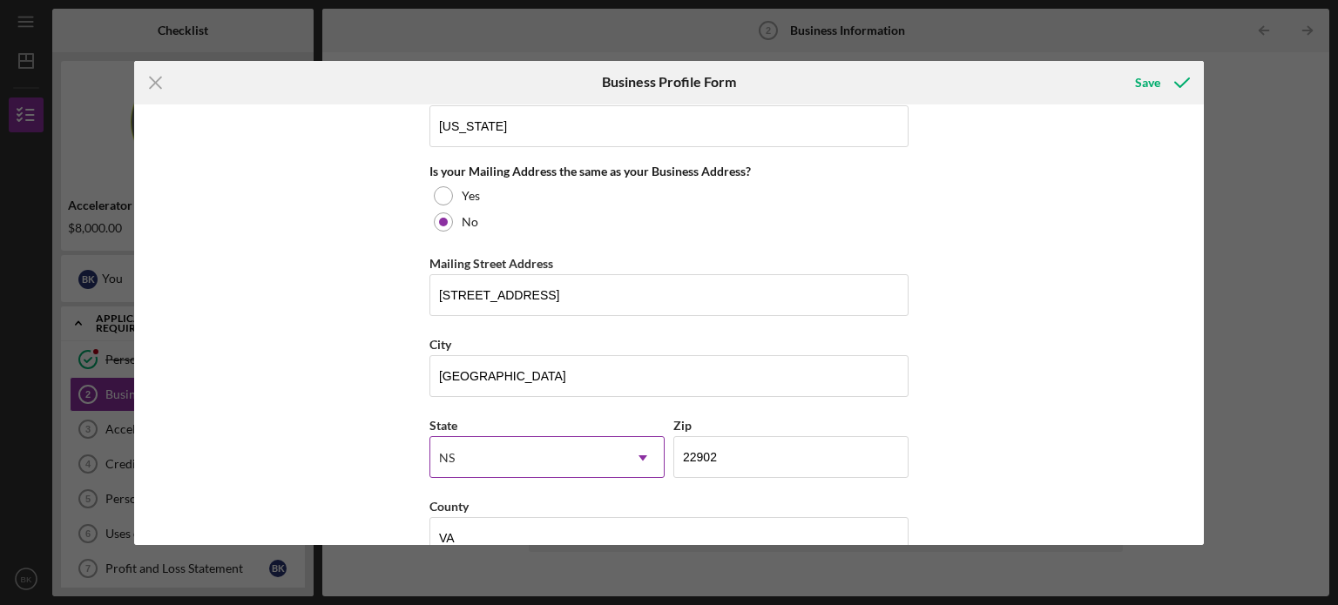
type input "VA"
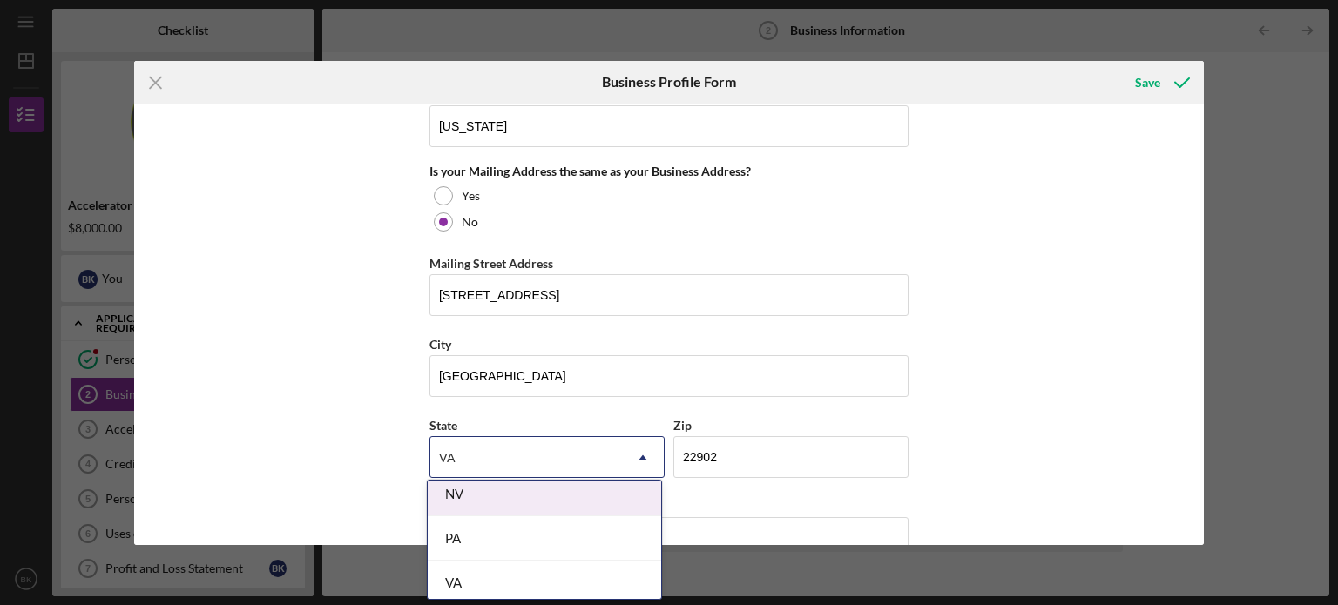
scroll to position [58, 0]
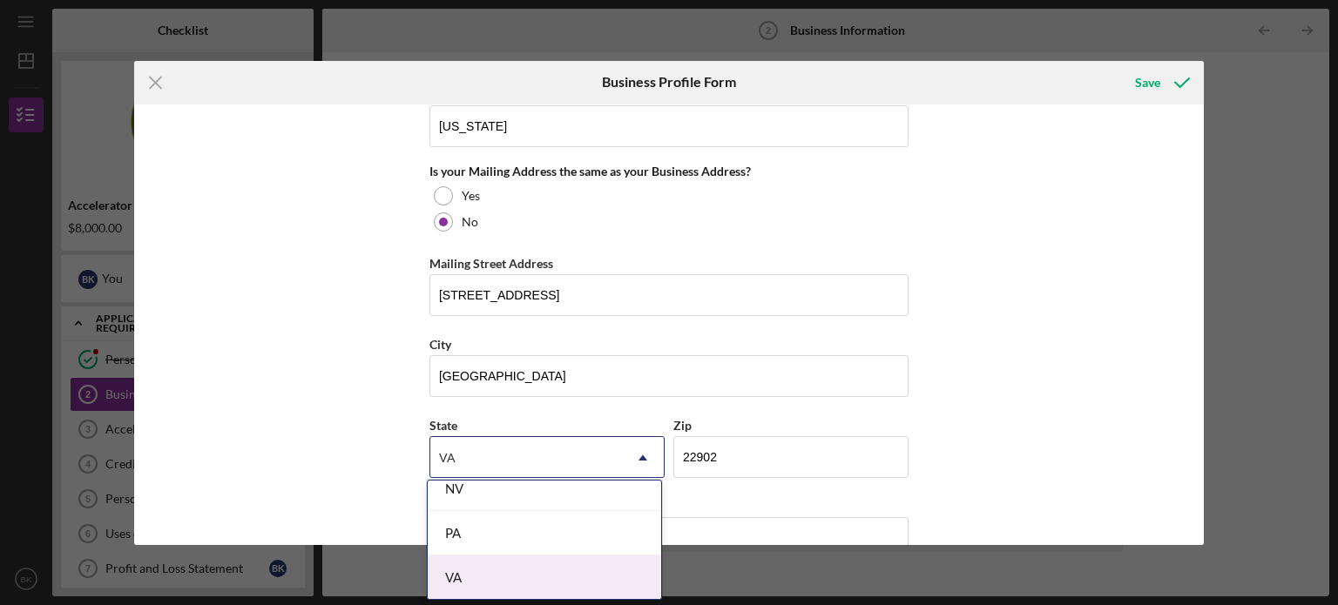
click at [579, 589] on div "VA" at bounding box center [544, 578] width 233 height 44
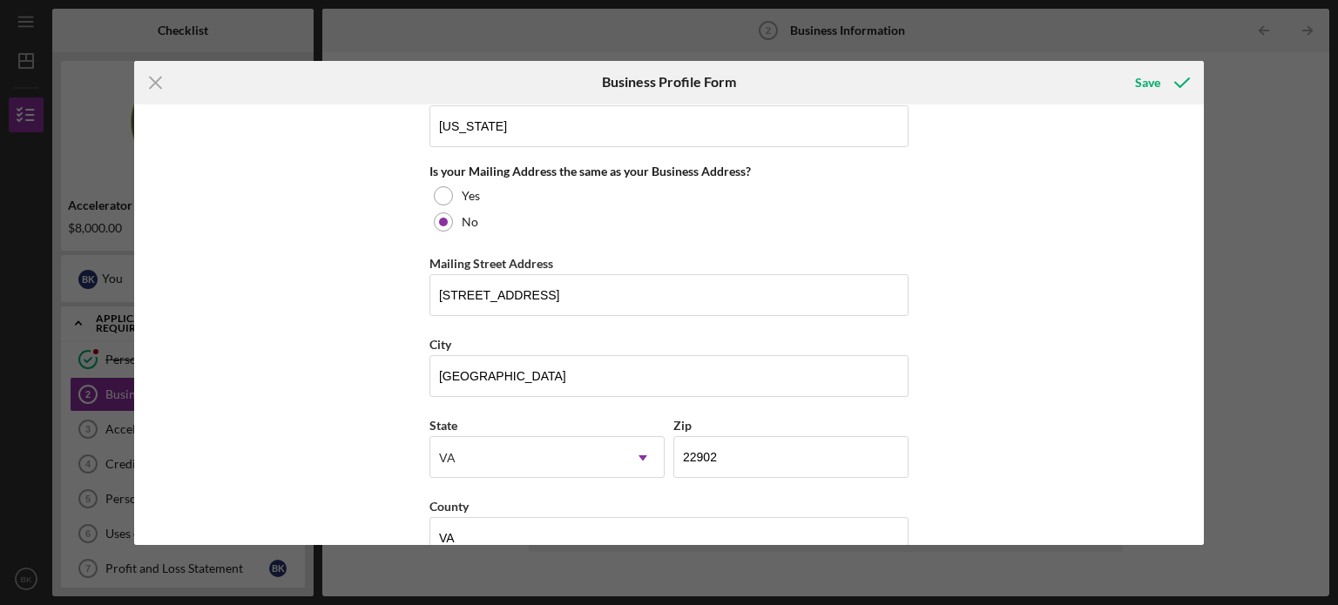
click at [1069, 426] on div "Business Name [PERSON_NAME]'s Cakes and Candy(Kingbakery LLC) DBA Vivi's Cakes …" at bounding box center [669, 325] width 1070 height 441
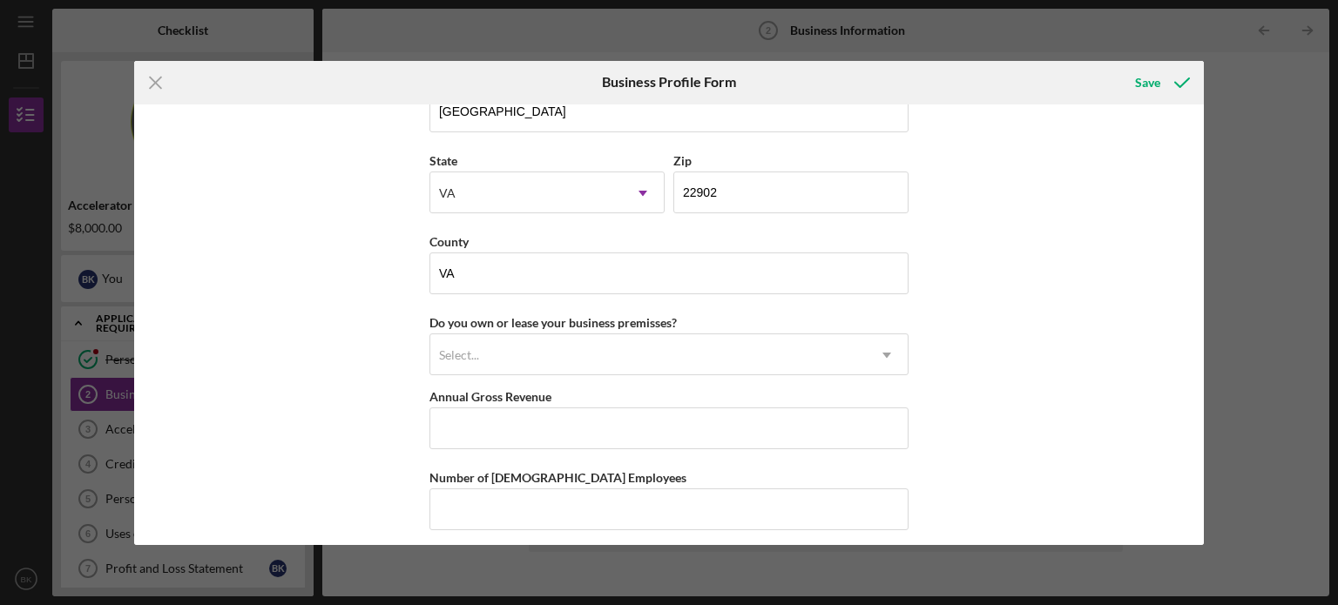
scroll to position [1575, 0]
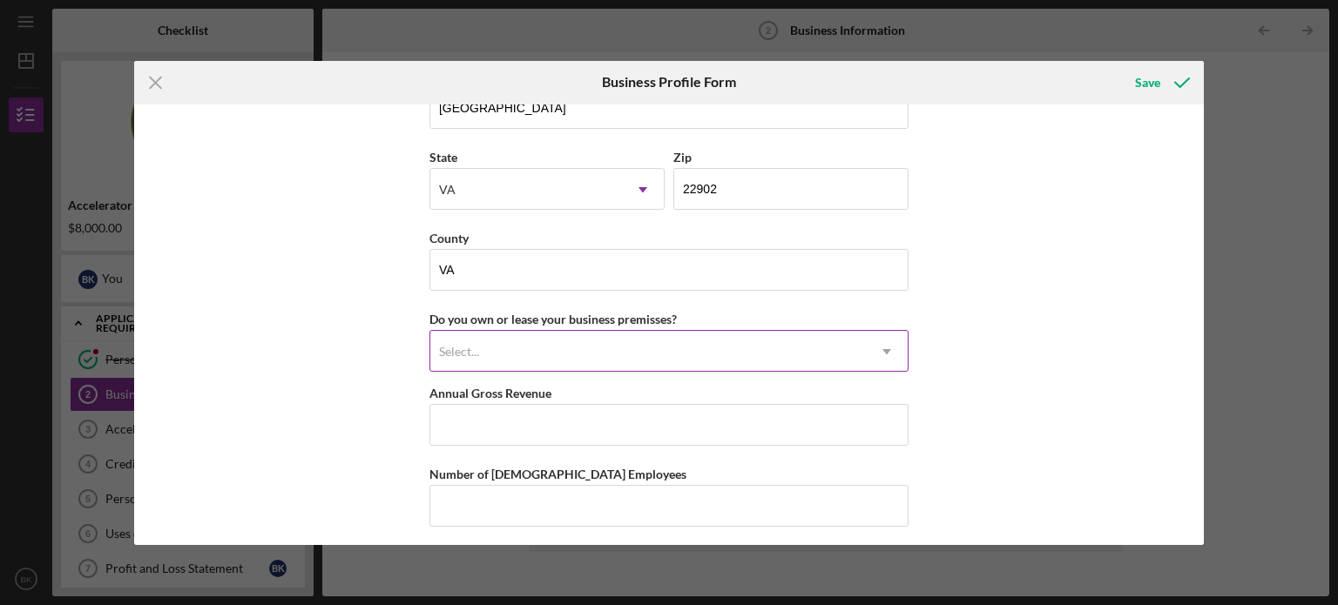
click at [883, 349] on icon "Icon/Dropdown Arrow" at bounding box center [887, 352] width 42 height 42
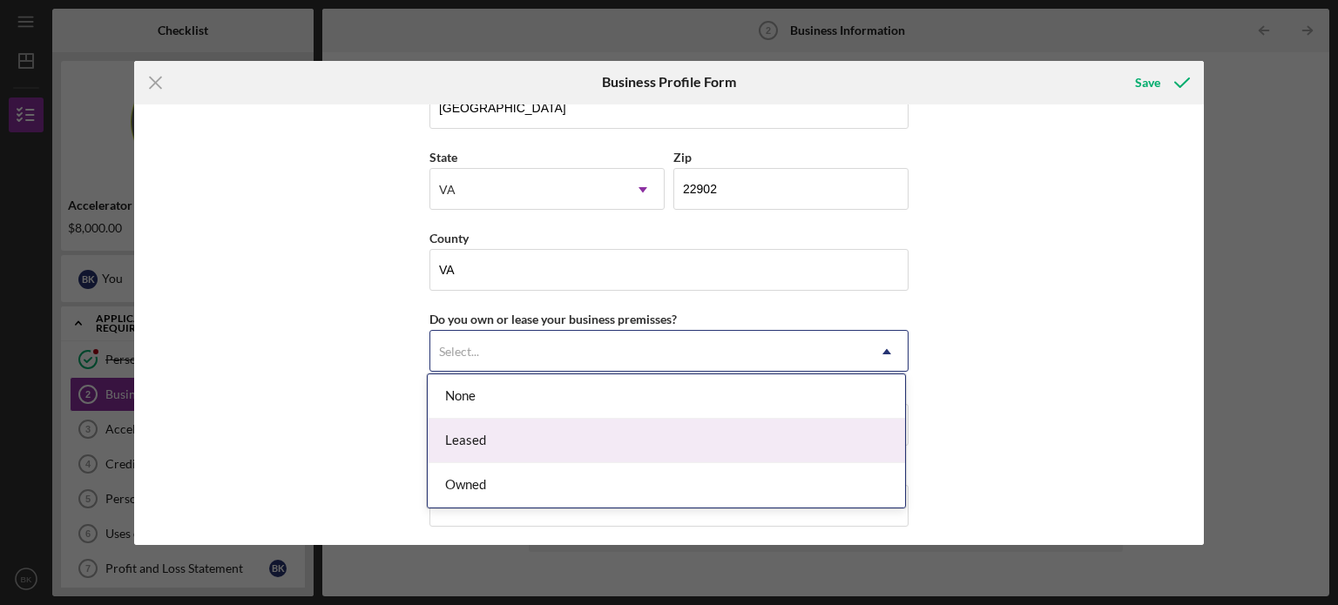
click at [655, 451] on div "Leased" at bounding box center [666, 441] width 477 height 44
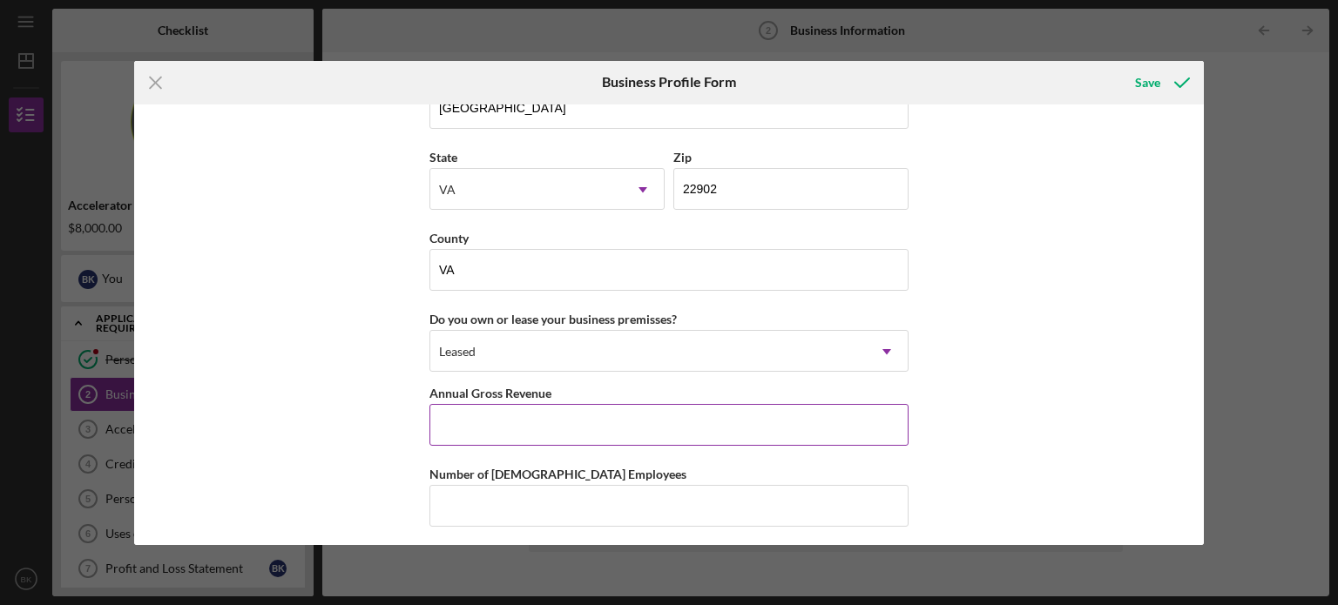
click at [550, 417] on input "Annual Gross Revenue" at bounding box center [668, 425] width 479 height 42
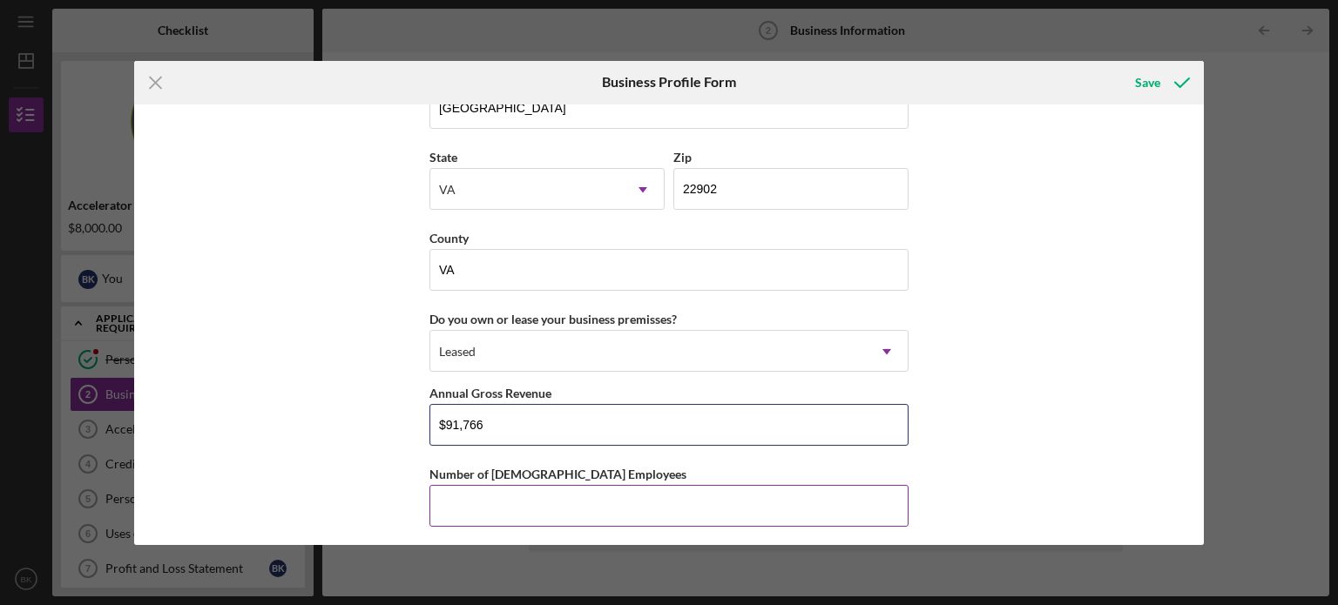
type input "$91,766"
click at [544, 507] on input "Number of [DEMOGRAPHIC_DATA] Employees" at bounding box center [668, 506] width 479 height 42
type input "0"
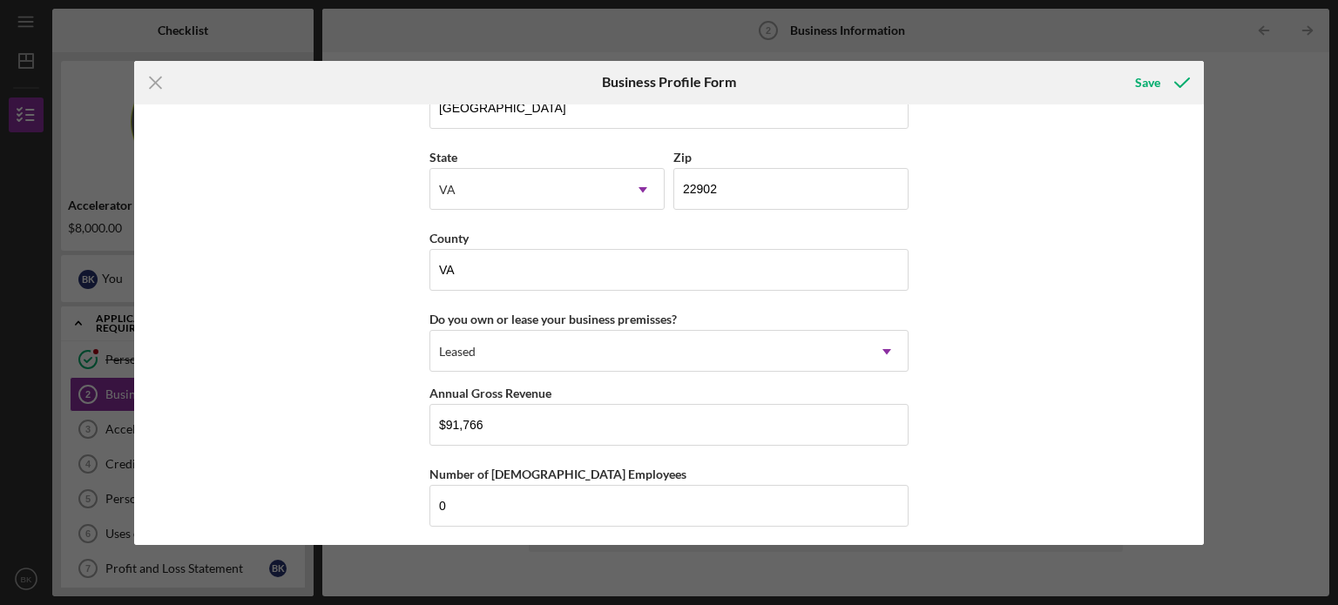
click at [1062, 443] on div "Business Name [PERSON_NAME]'s Cakes and Candy(Kingbakery LLC) DBA Vivi's Cakes …" at bounding box center [669, 325] width 1070 height 441
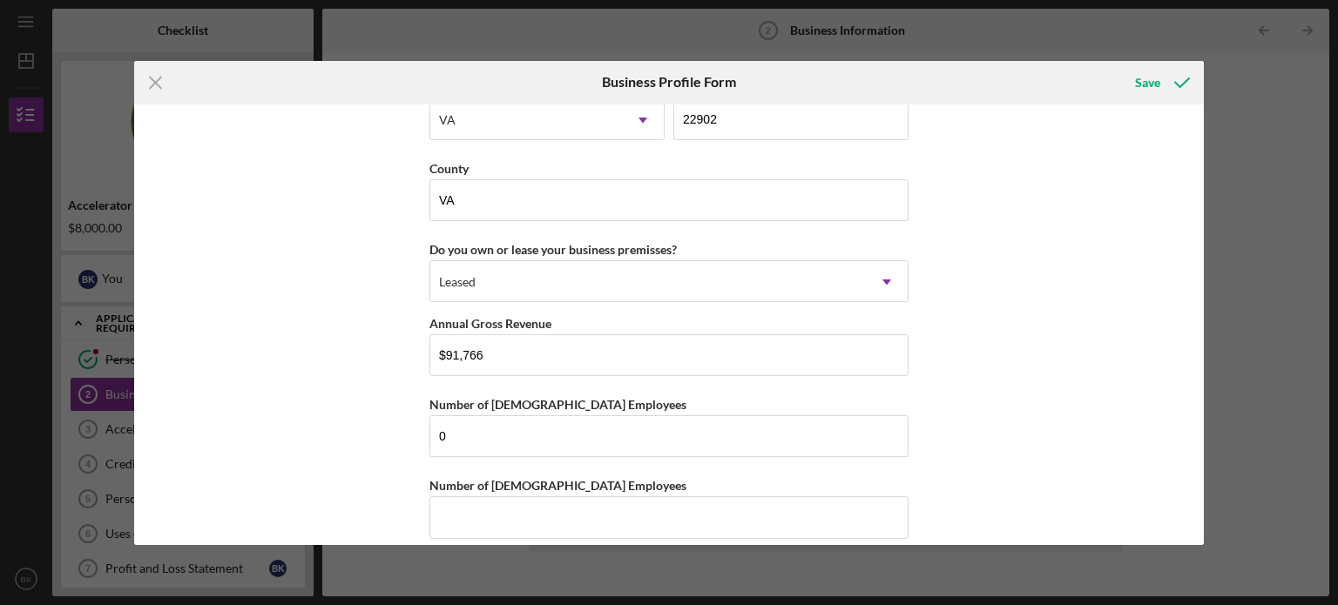
scroll to position [1657, 0]
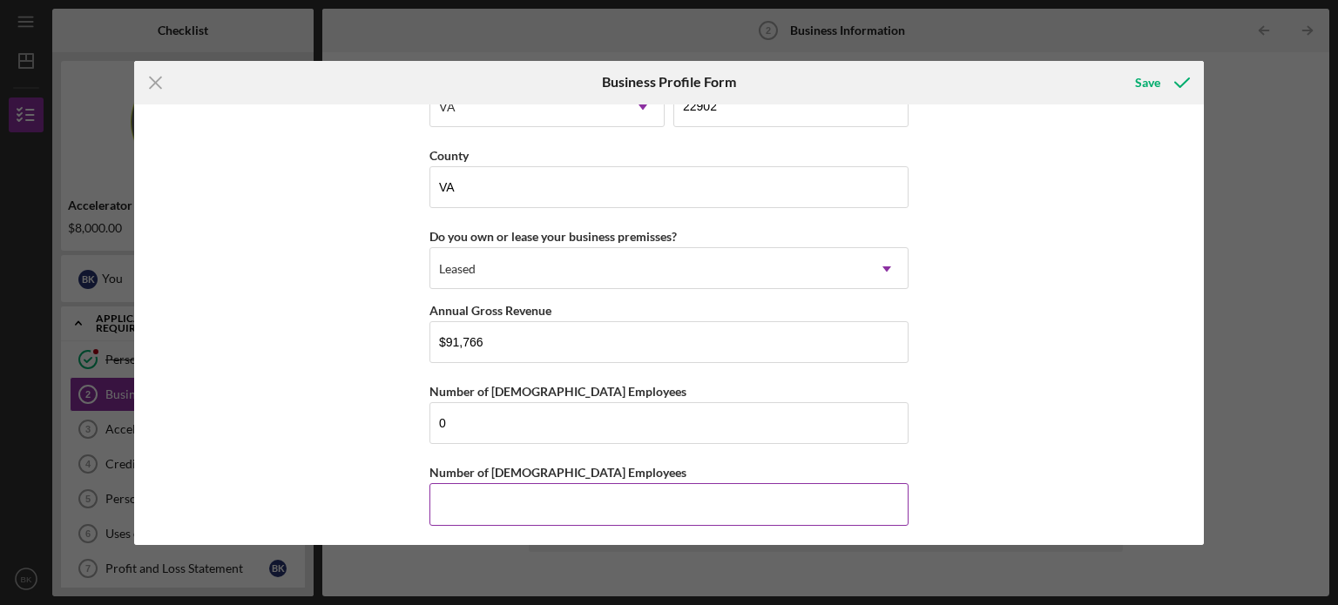
click at [484, 489] on input "Number of [DEMOGRAPHIC_DATA] Employees" at bounding box center [668, 504] width 479 height 42
type input "1"
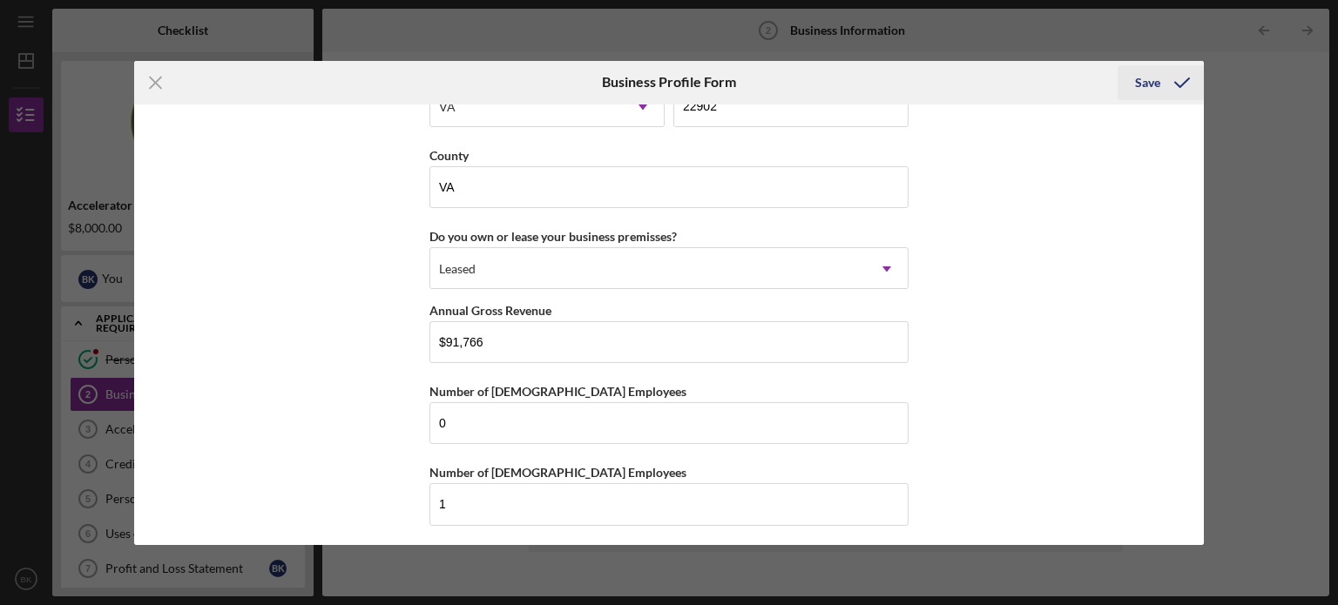
click at [1137, 80] on div "Save" at bounding box center [1147, 82] width 25 height 35
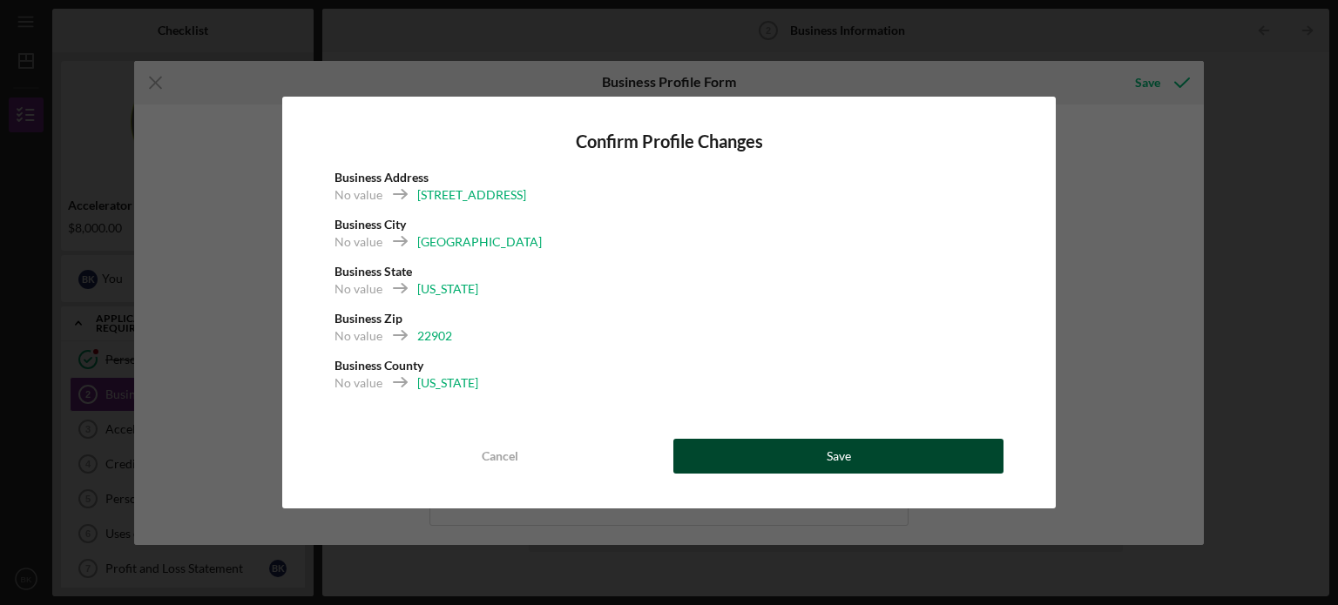
click at [834, 461] on div "Save" at bounding box center [839, 456] width 24 height 35
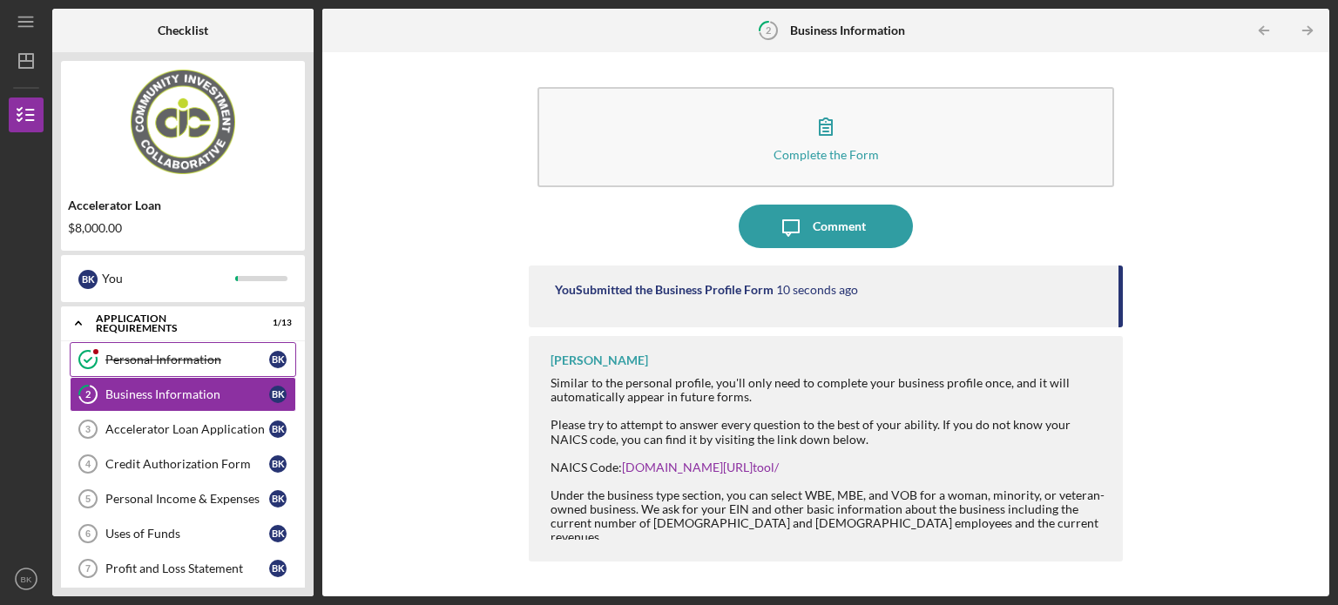
click at [243, 375] on link "Personal Information Personal Information B K" at bounding box center [183, 359] width 226 height 35
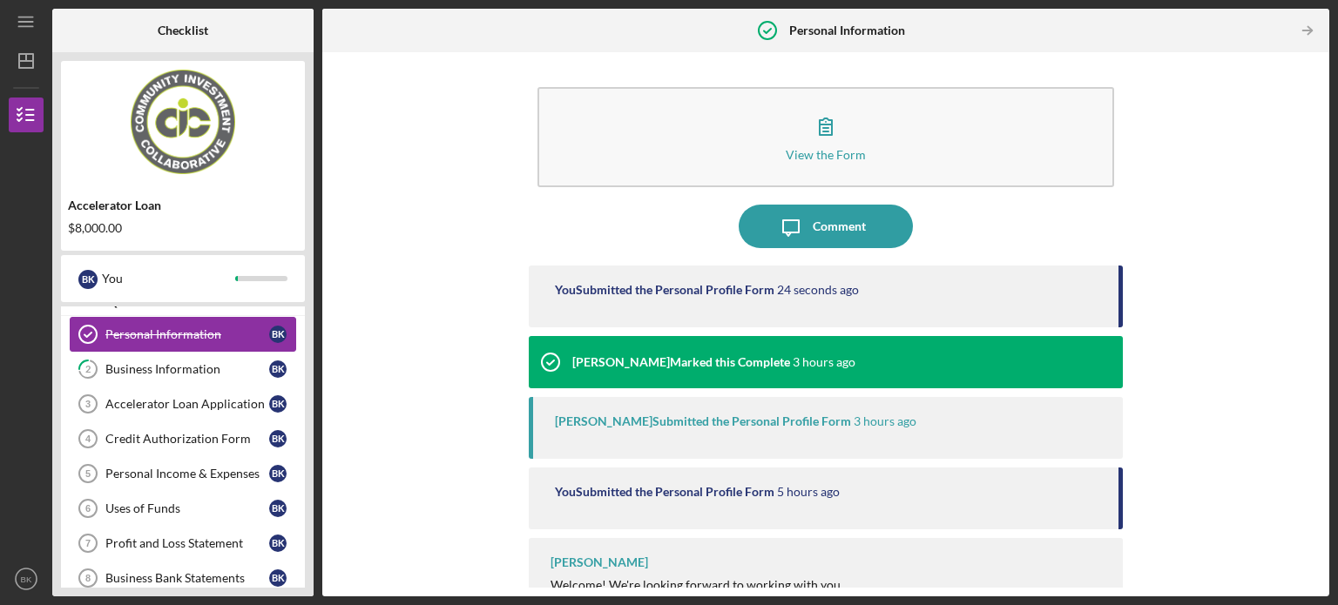
scroll to position [24, 0]
click at [194, 378] on link "2 Business Information B K" at bounding box center [183, 371] width 226 height 35
